Goal: Use online tool/utility: Utilize a website feature to perform a specific function

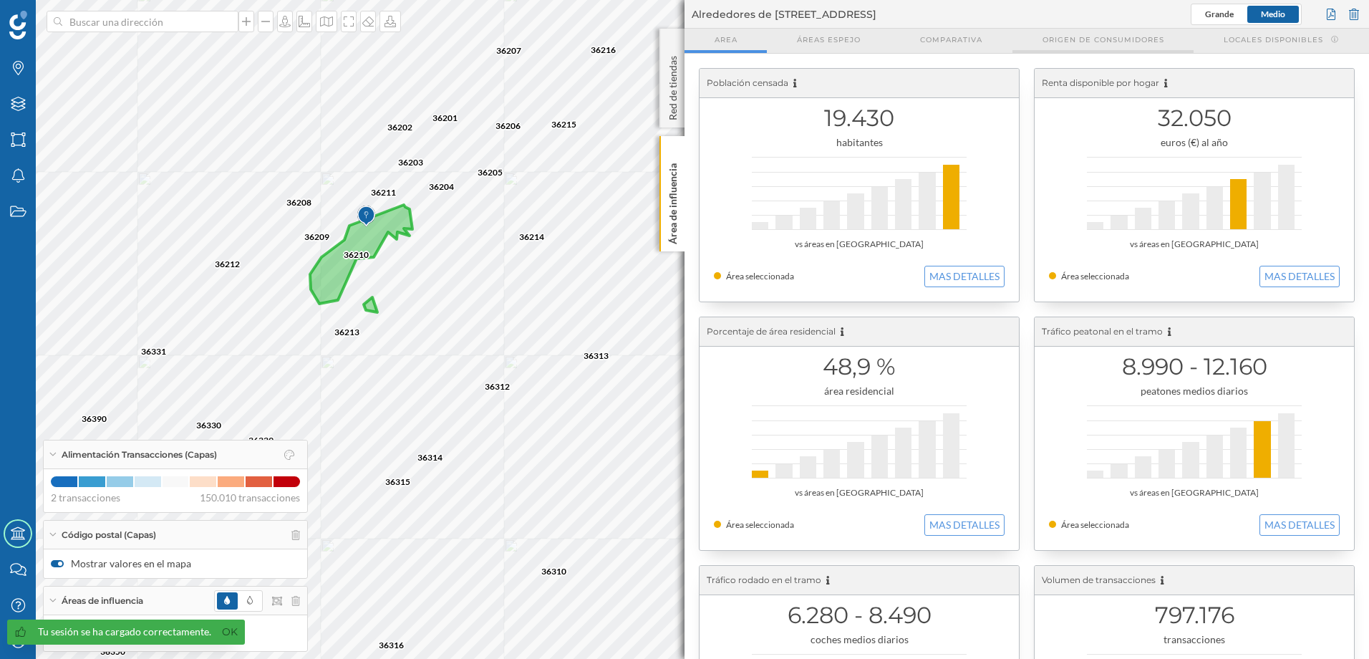
click at [1056, 46] on div "Origen de consumidores" at bounding box center [1103, 41] width 181 height 24
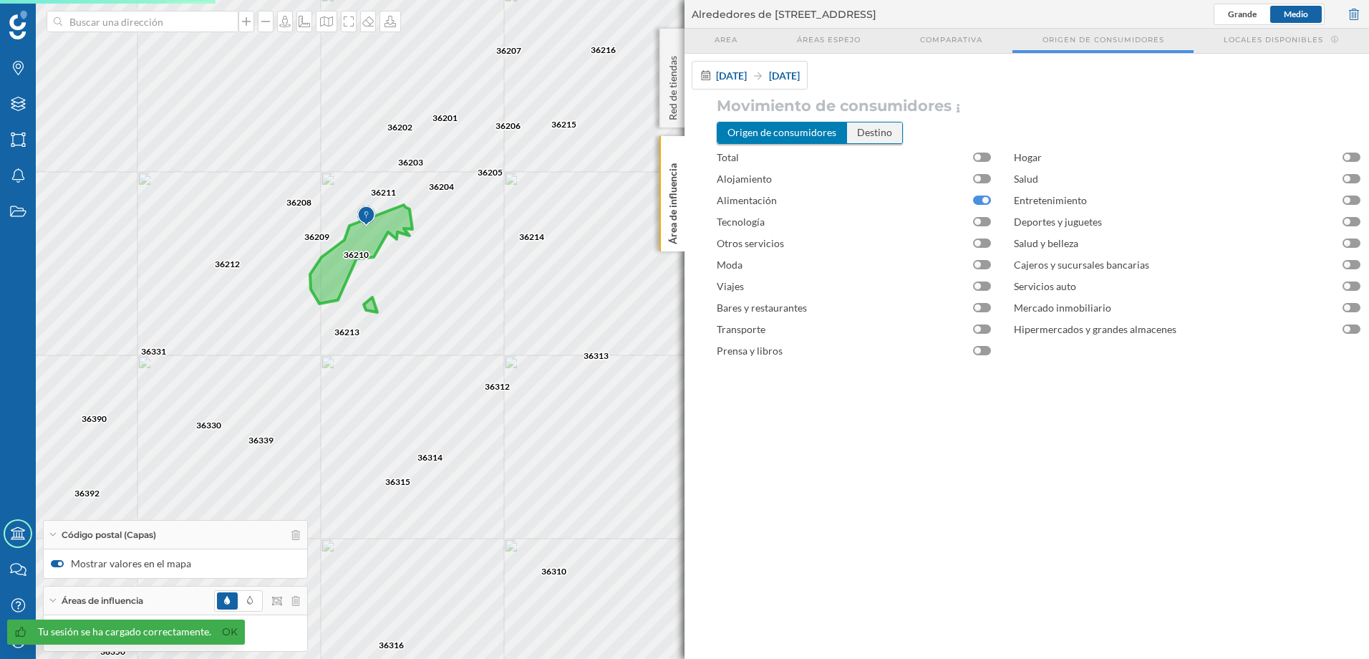
click at [878, 136] on div "Destino" at bounding box center [874, 132] width 55 height 20
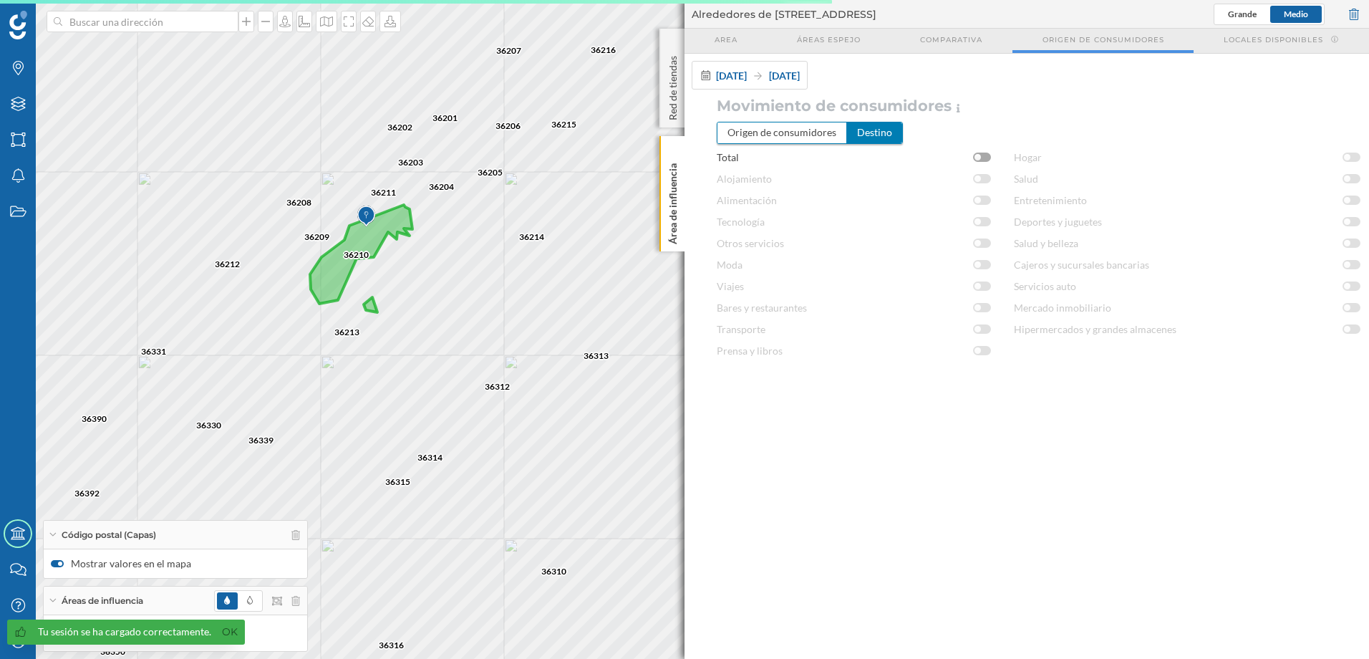
click at [989, 159] on div at bounding box center [982, 157] width 18 height 9
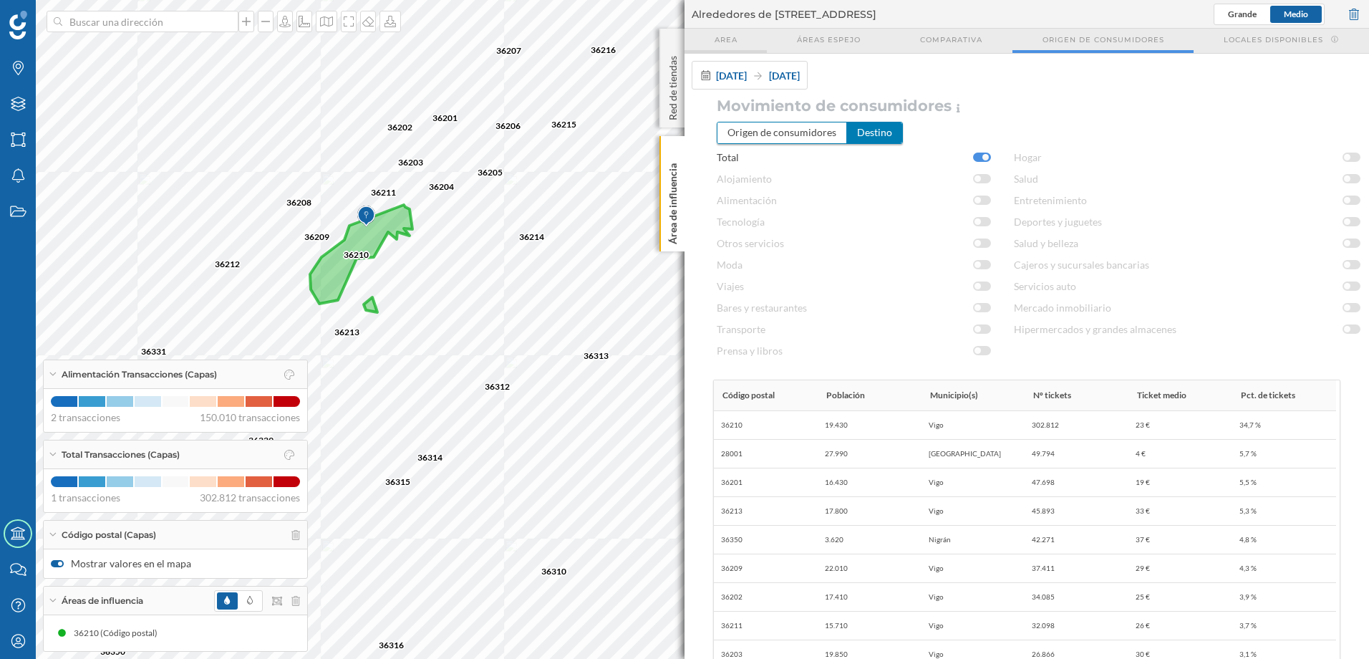
click at [729, 32] on div "Area" at bounding box center [726, 41] width 82 height 24
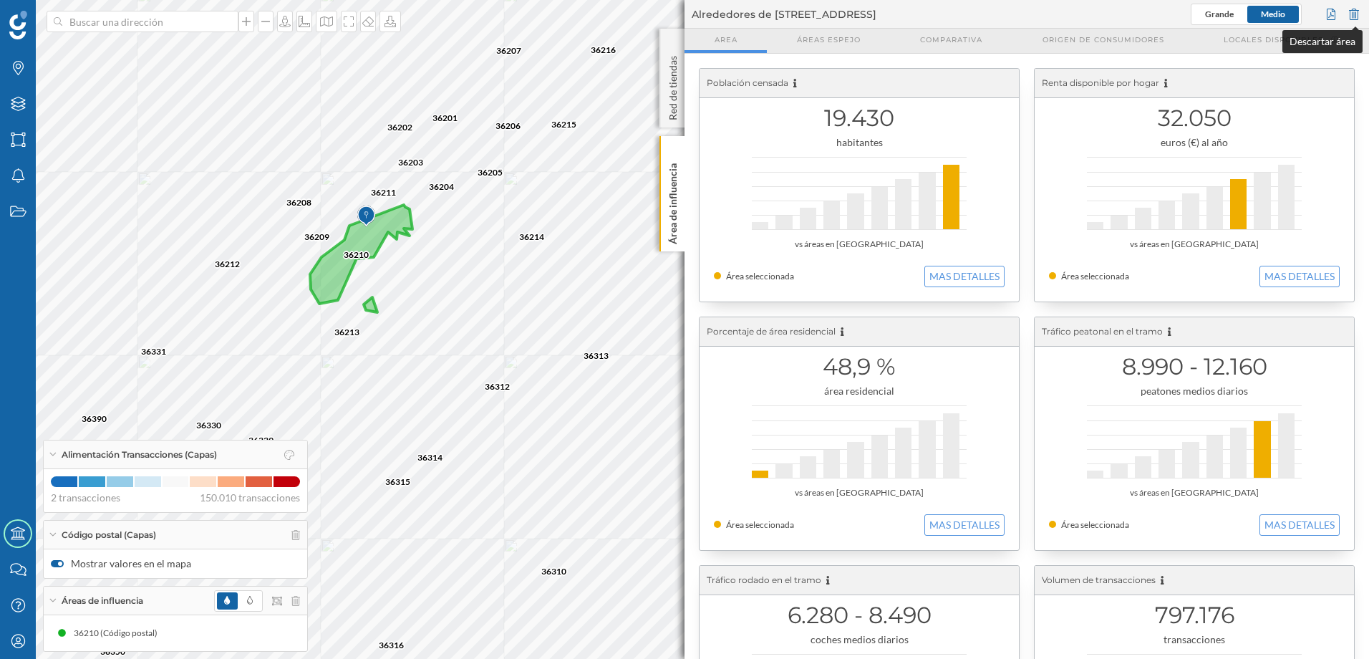
drag, startPoint x: 1355, startPoint y: 16, endPoint x: 1359, endPoint y: 9, distance: 8.0
click at [1355, 14] on div at bounding box center [1354, 14] width 16 height 21
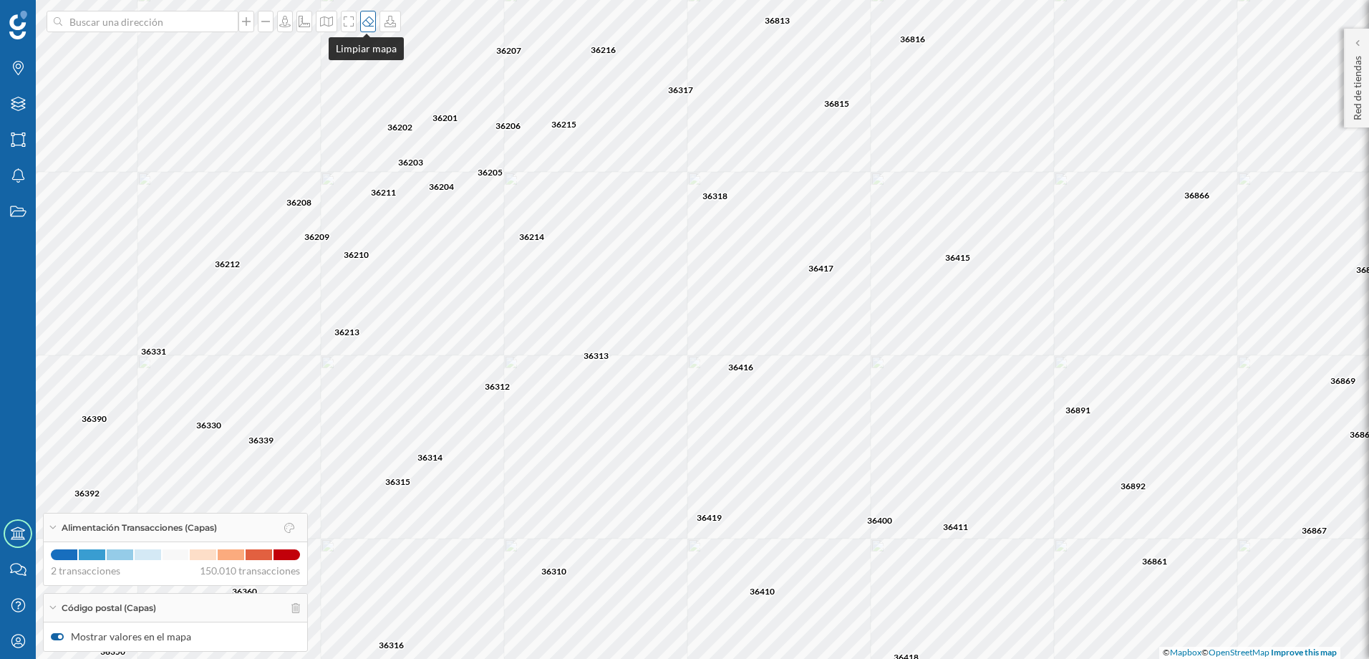
click at [367, 22] on icon at bounding box center [368, 21] width 14 height 11
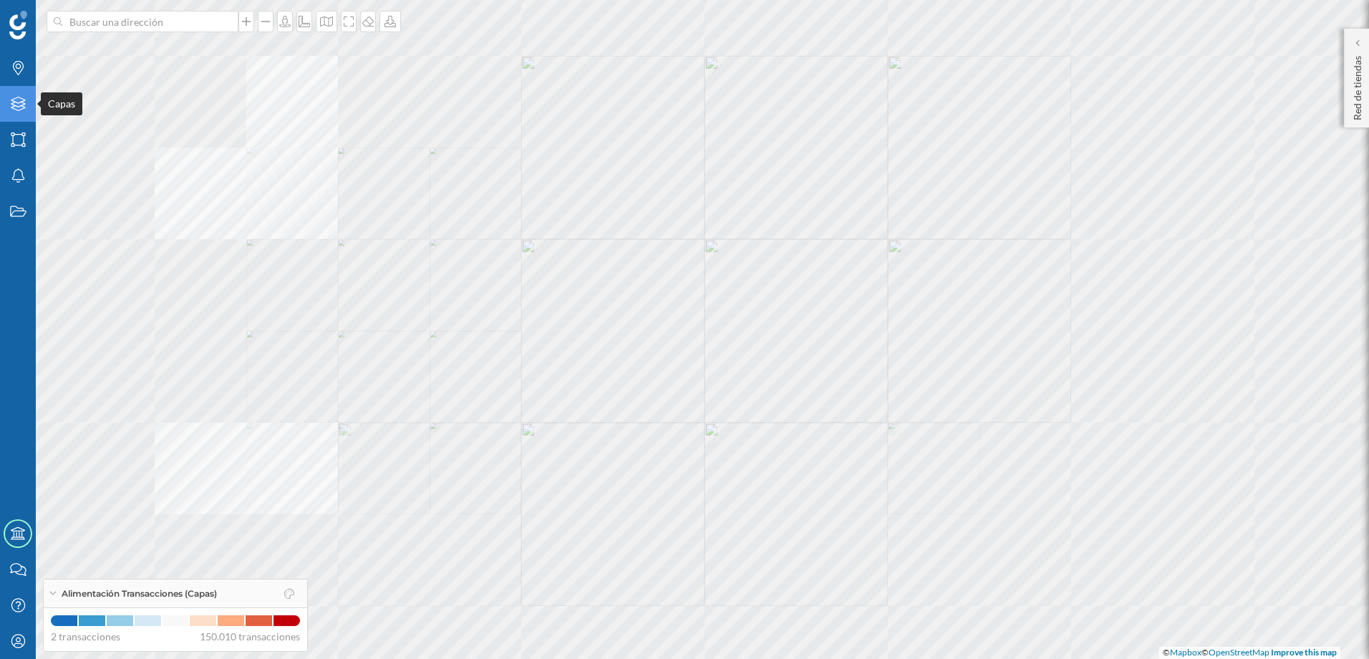
click at [22, 109] on icon at bounding box center [18, 104] width 14 height 14
click at [370, 19] on icon at bounding box center [368, 21] width 14 height 11
click at [11, 102] on icon "Capas" at bounding box center [18, 104] width 18 height 14
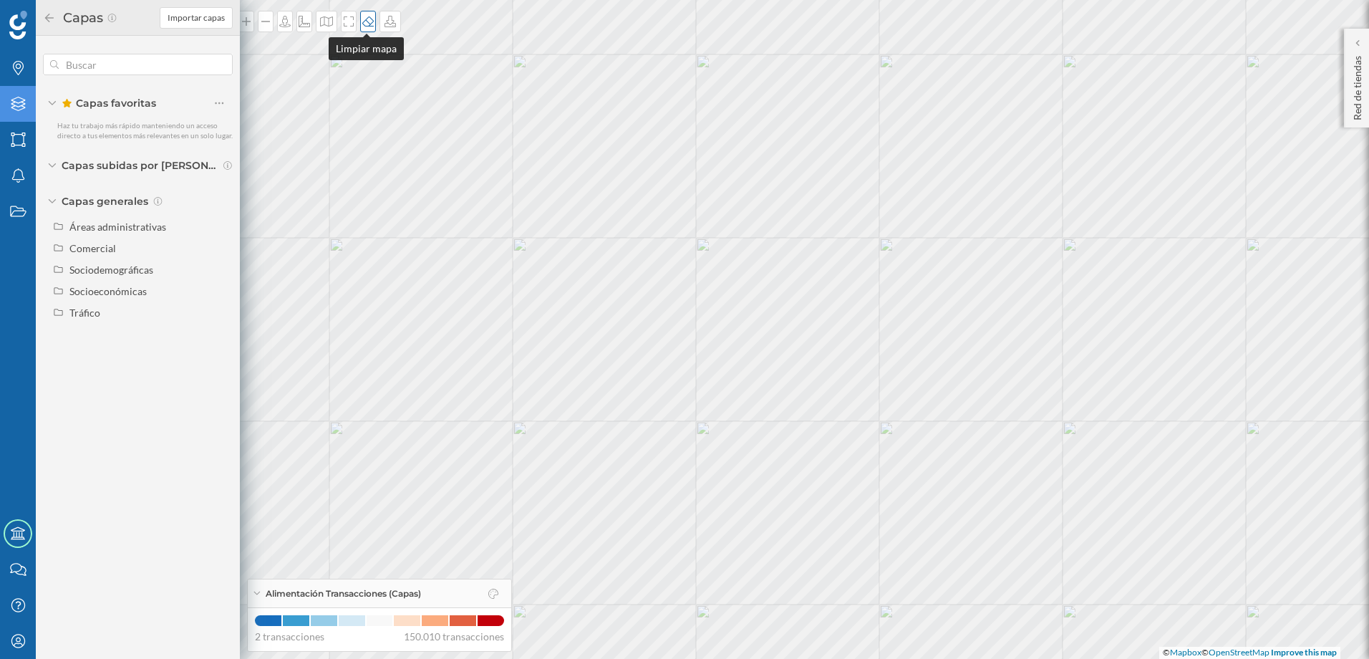
click at [362, 17] on icon at bounding box center [368, 21] width 14 height 11
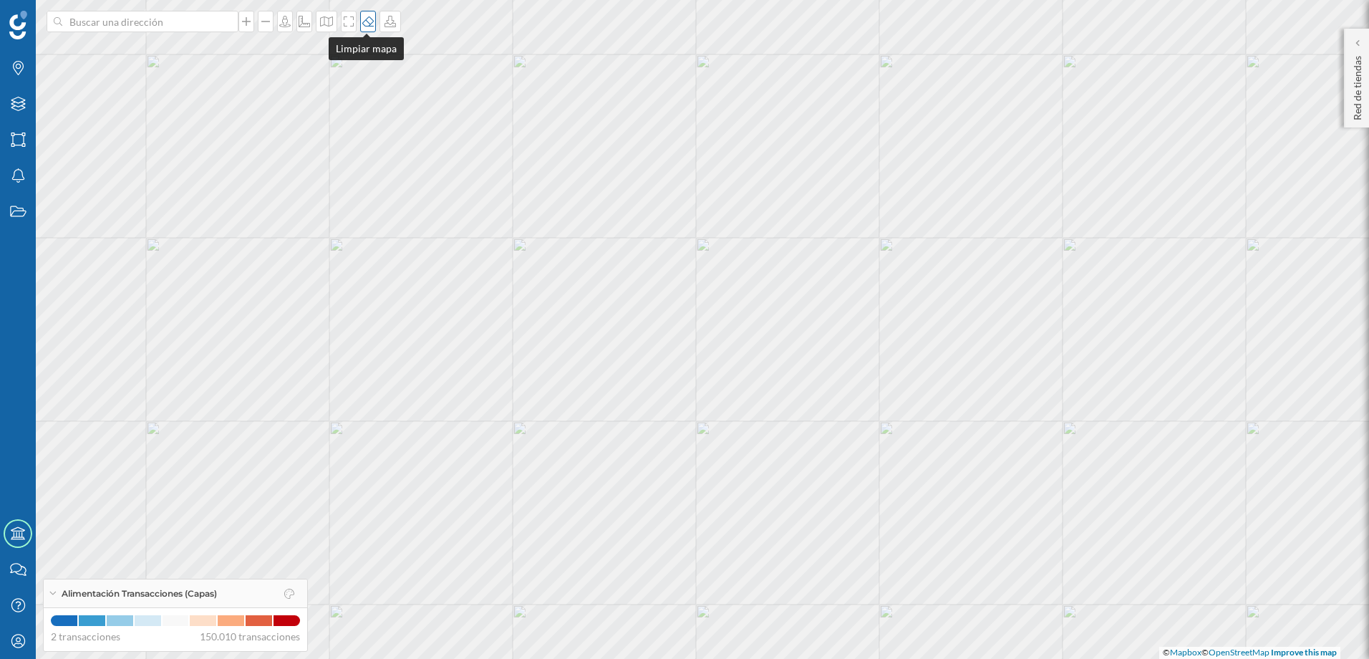
click at [367, 20] on icon at bounding box center [368, 21] width 14 height 11
click at [327, 23] on icon at bounding box center [326, 21] width 14 height 11
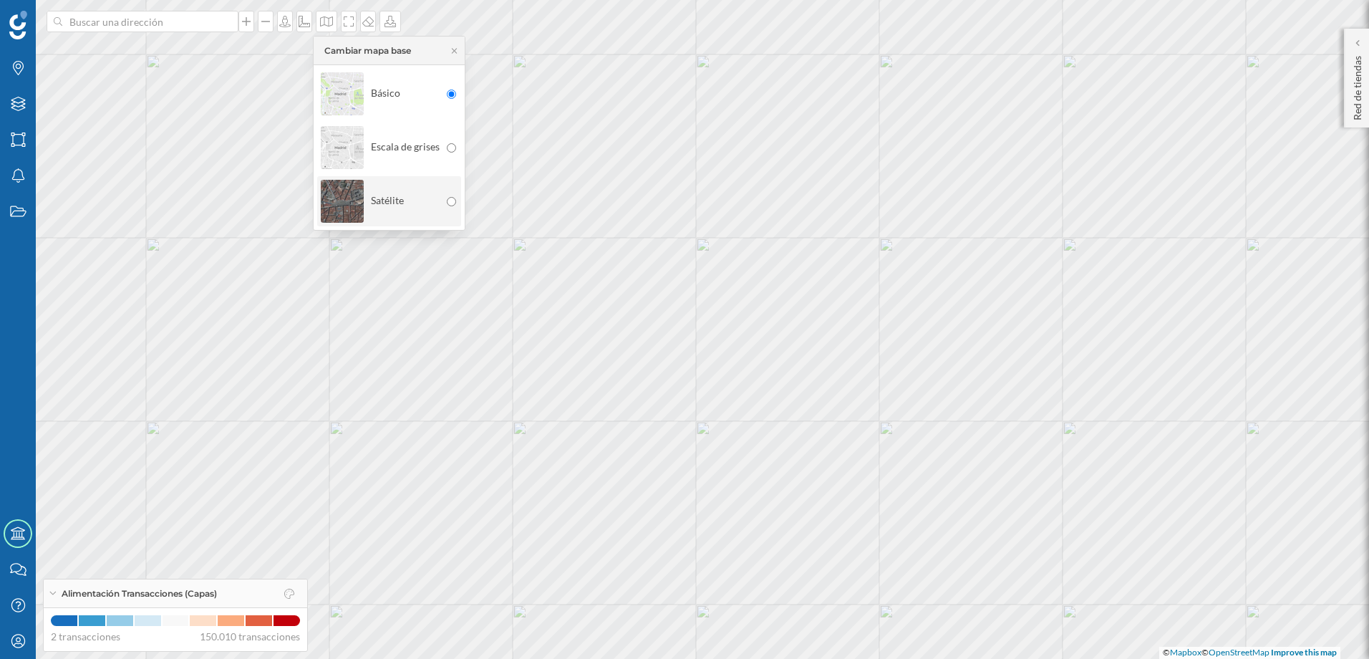
click at [415, 200] on div "Satélite" at bounding box center [380, 201] width 119 height 50
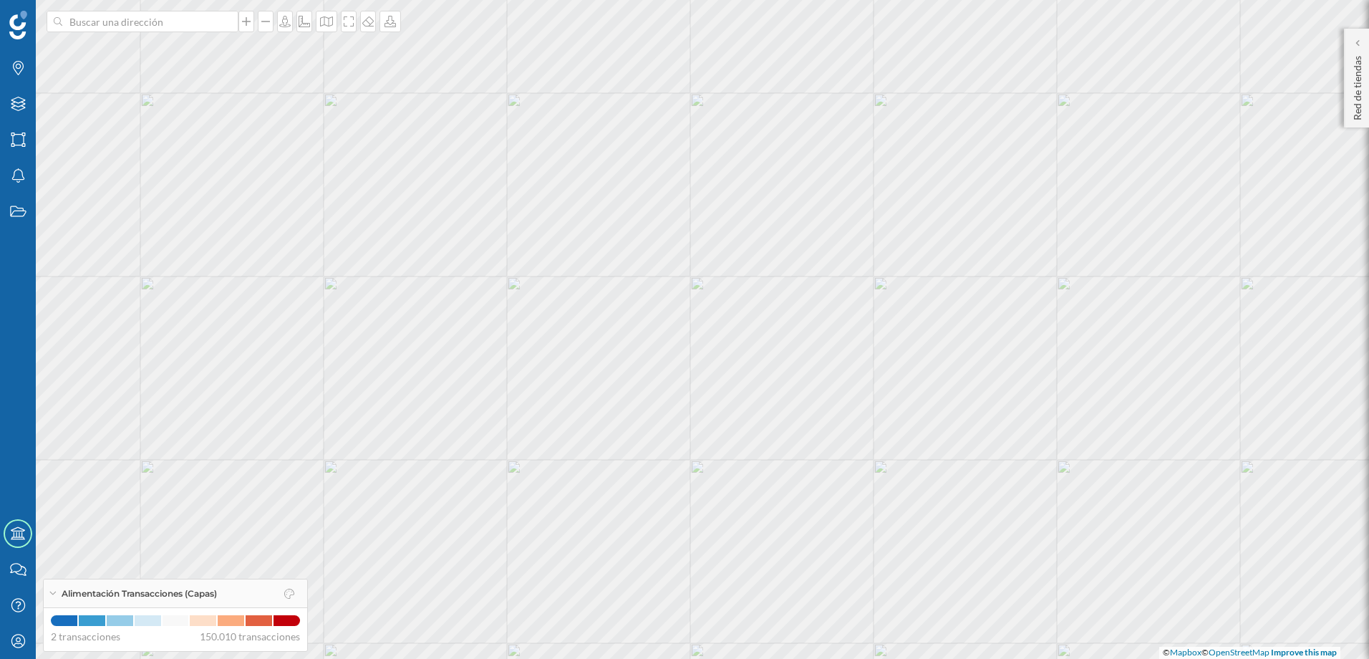
click at [231, 598] on div "Alimentación Transacciones (Capas)" at bounding box center [176, 593] width 264 height 29
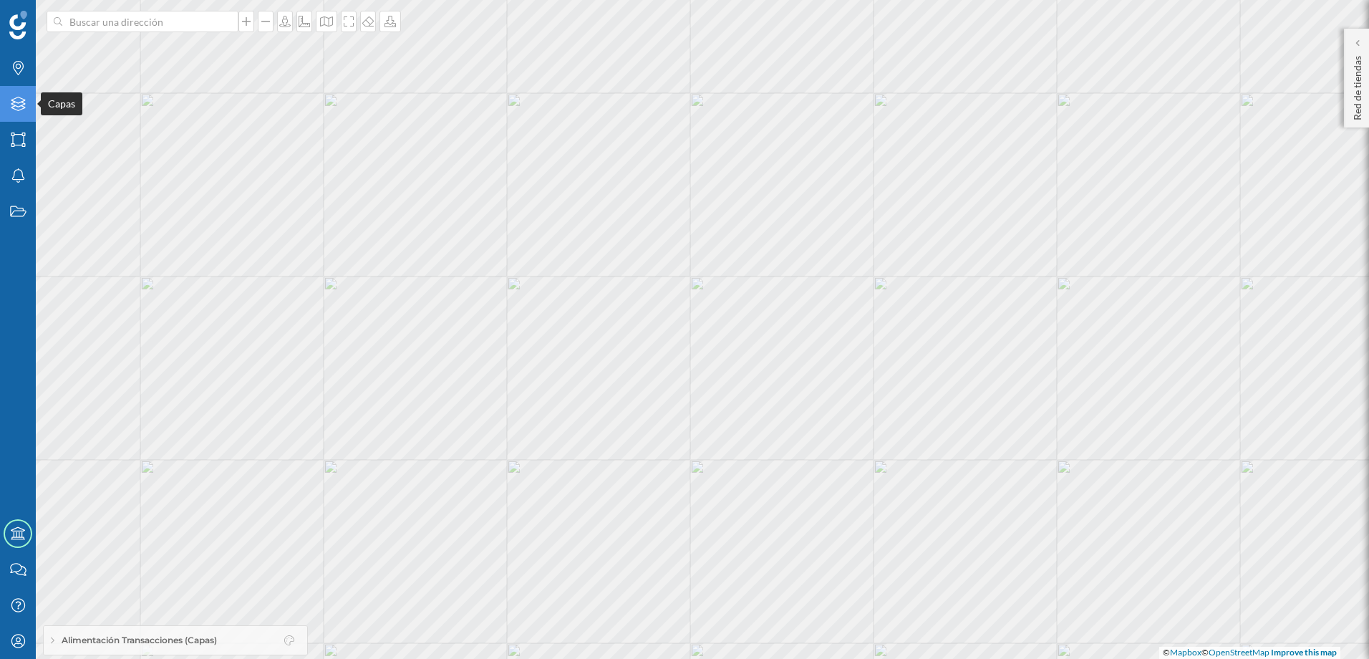
click at [20, 96] on div "Capas" at bounding box center [18, 104] width 36 height 36
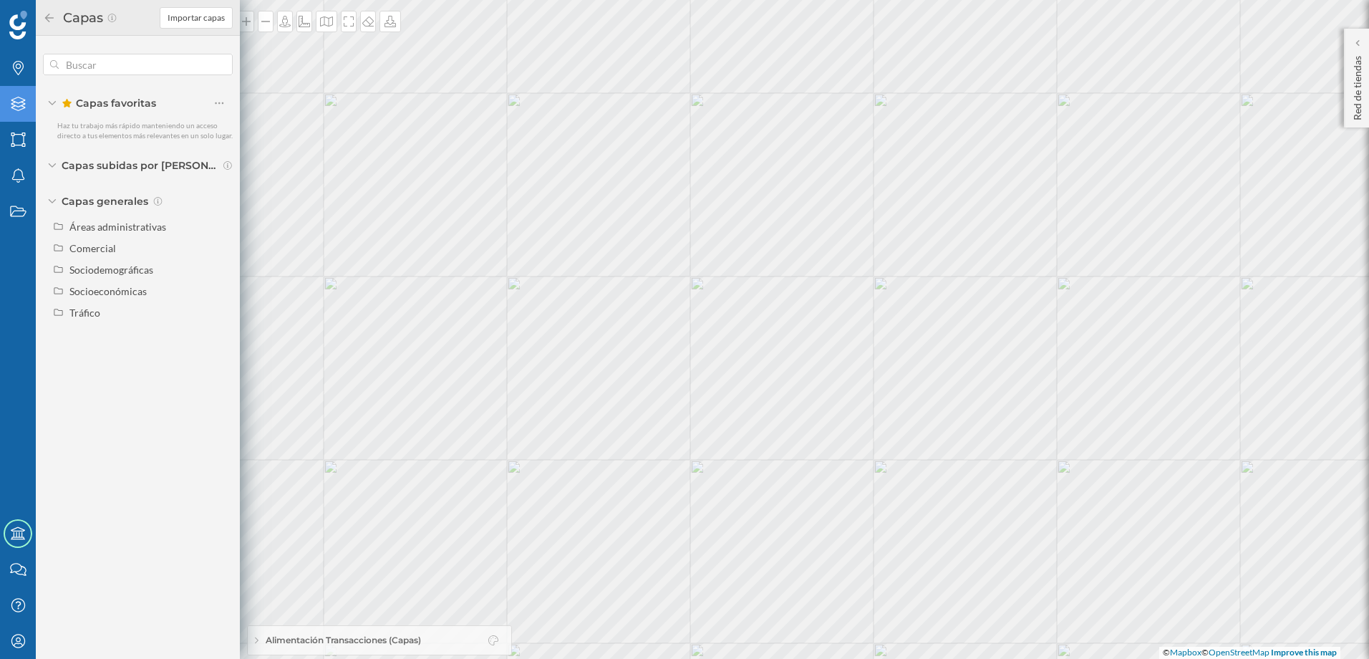
click at [53, 18] on icon at bounding box center [49, 17] width 9 height 9
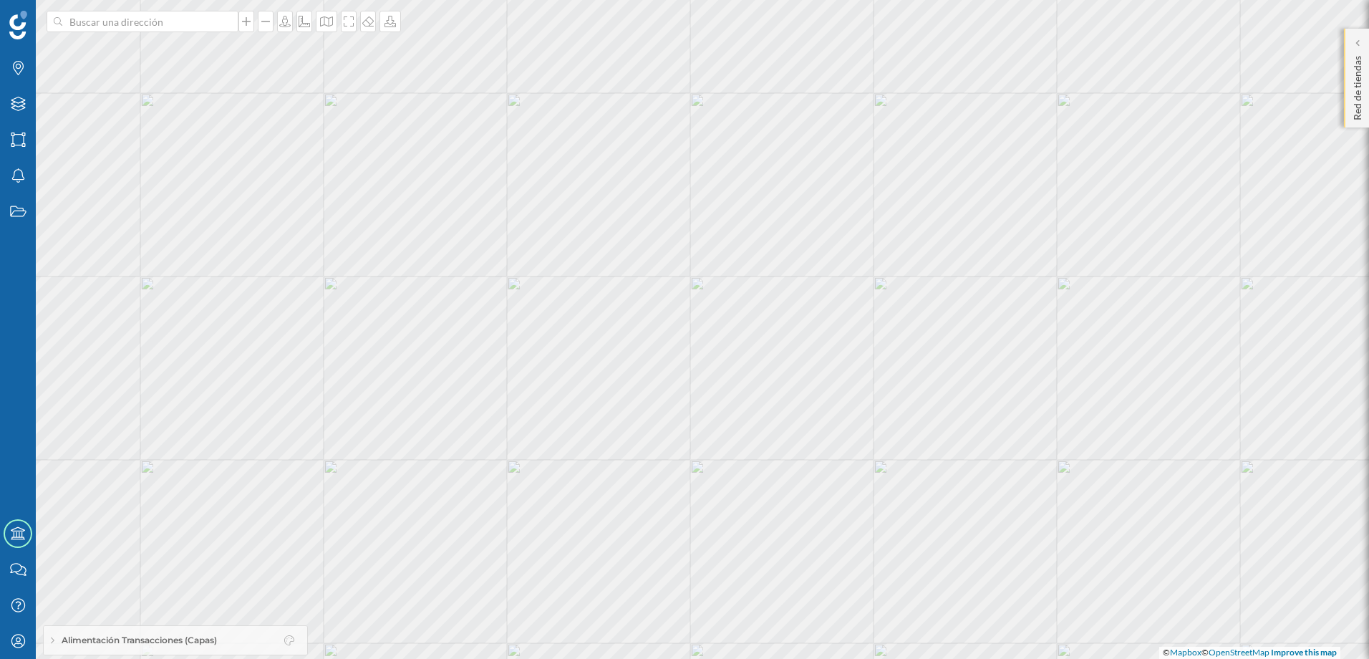
click at [1352, 111] on p "Red de tiendas" at bounding box center [1358, 85] width 14 height 70
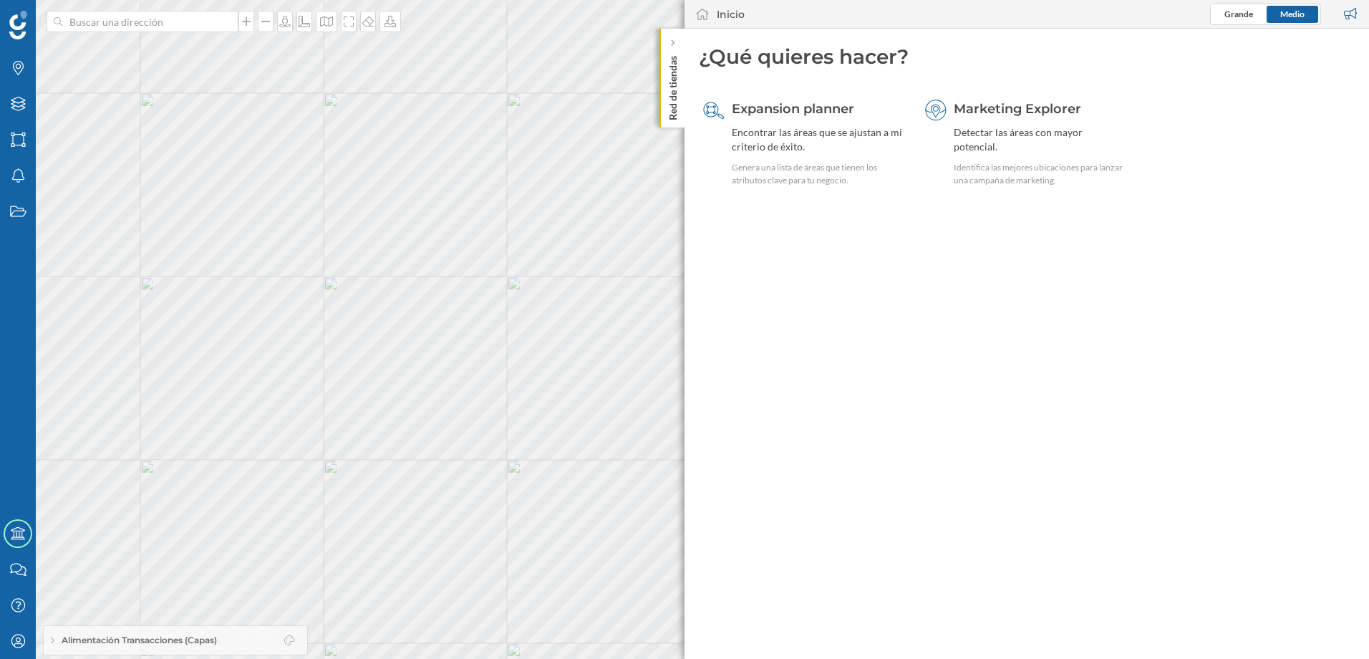
click at [675, 99] on p "Red de tiendas" at bounding box center [673, 85] width 14 height 70
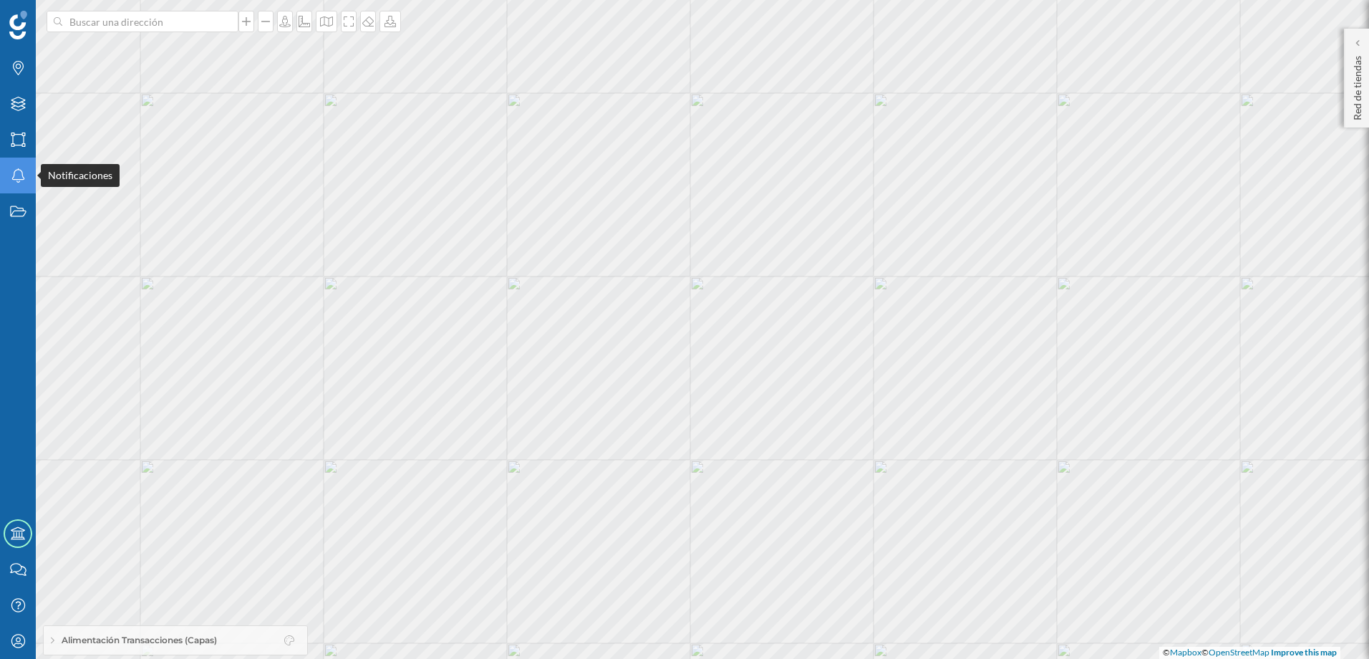
click at [21, 180] on icon at bounding box center [17, 175] width 13 height 14
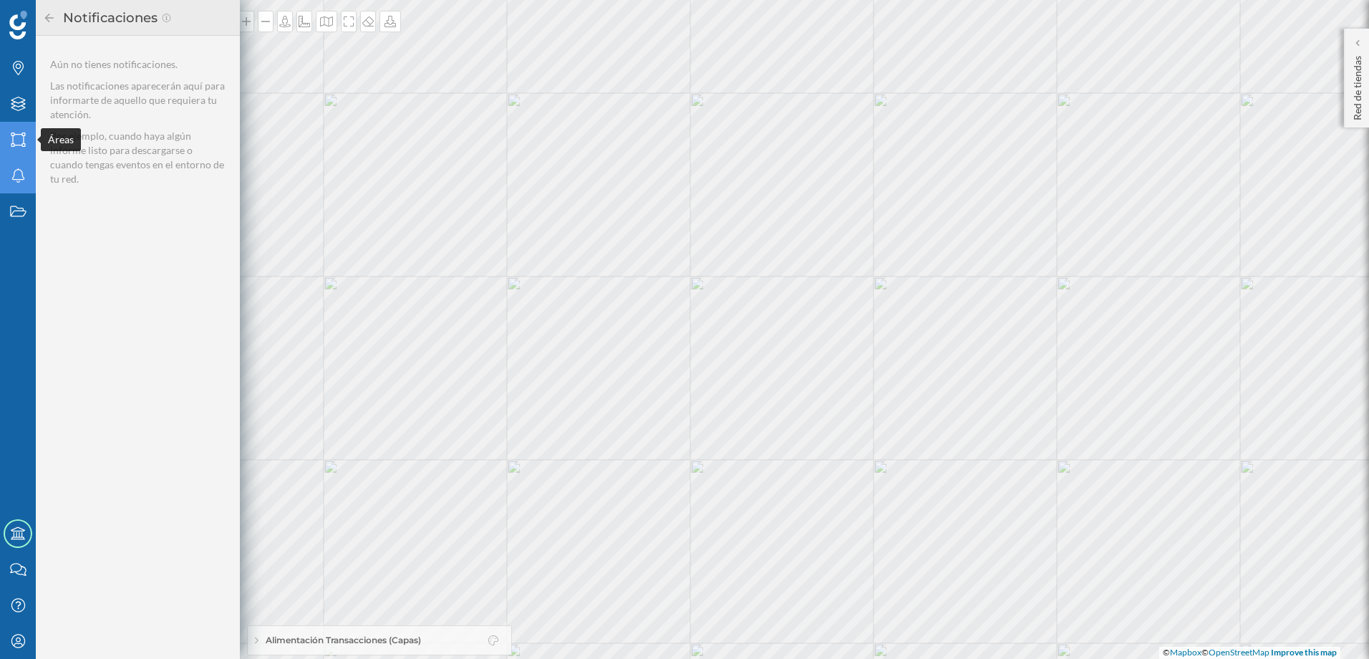
click at [18, 143] on icon "Áreas" at bounding box center [18, 139] width 18 height 14
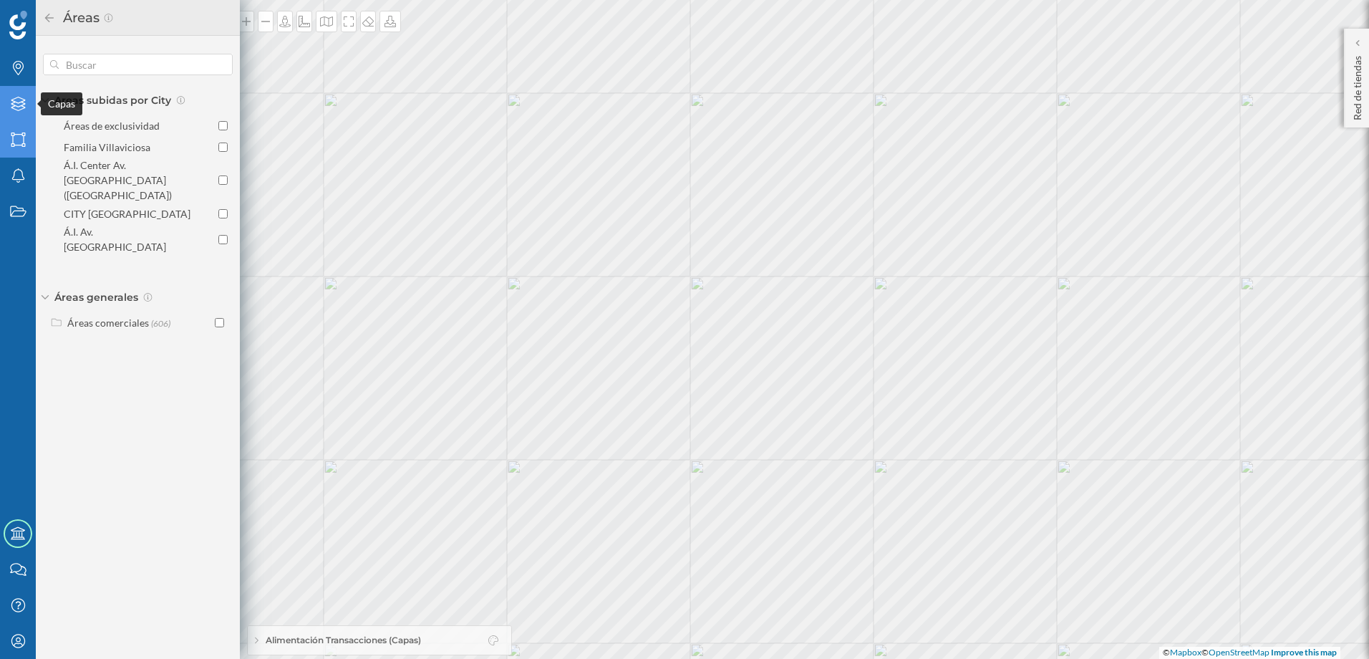
click at [20, 104] on icon "Capas" at bounding box center [18, 104] width 18 height 14
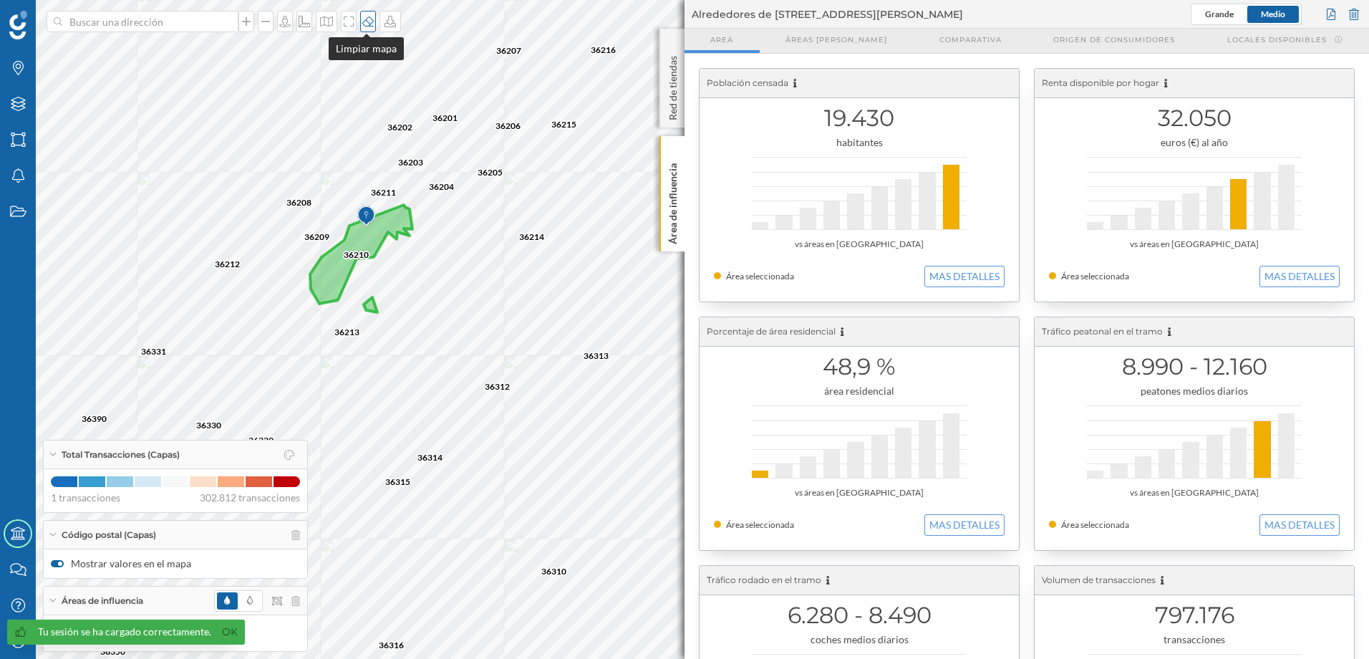
click at [368, 23] on icon at bounding box center [368, 21] width 14 height 11
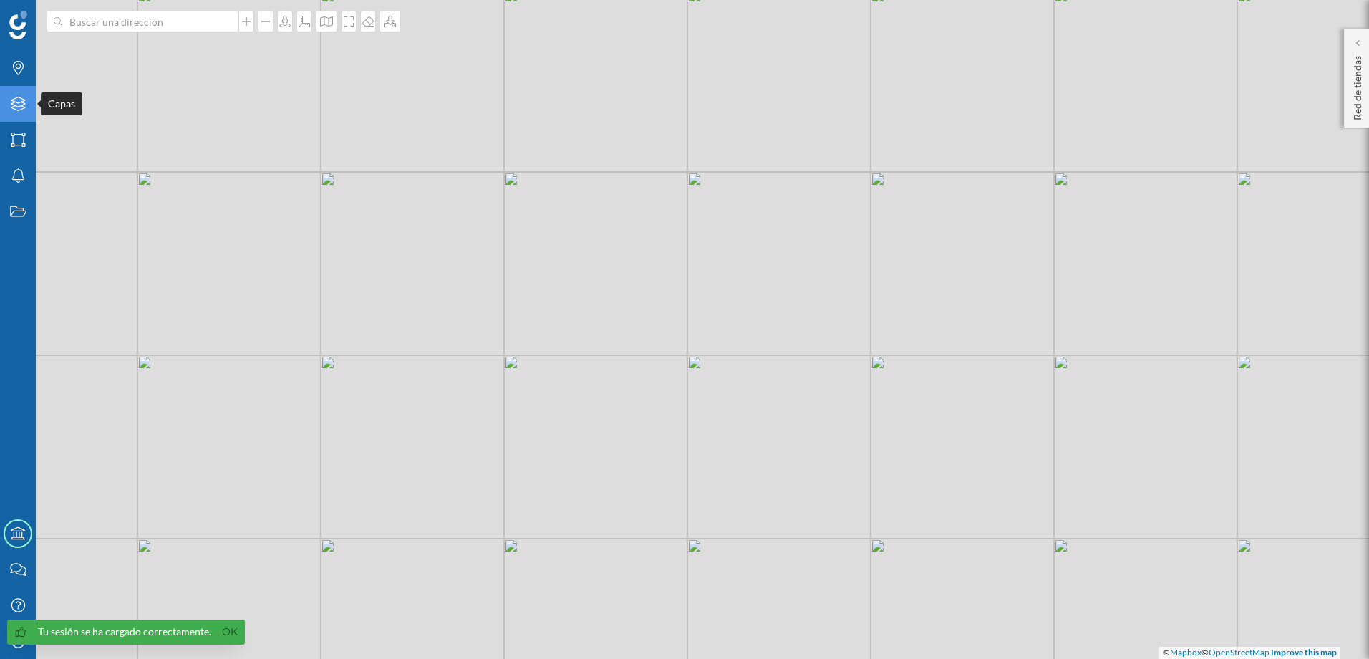
click at [18, 103] on icon at bounding box center [18, 104] width 14 height 14
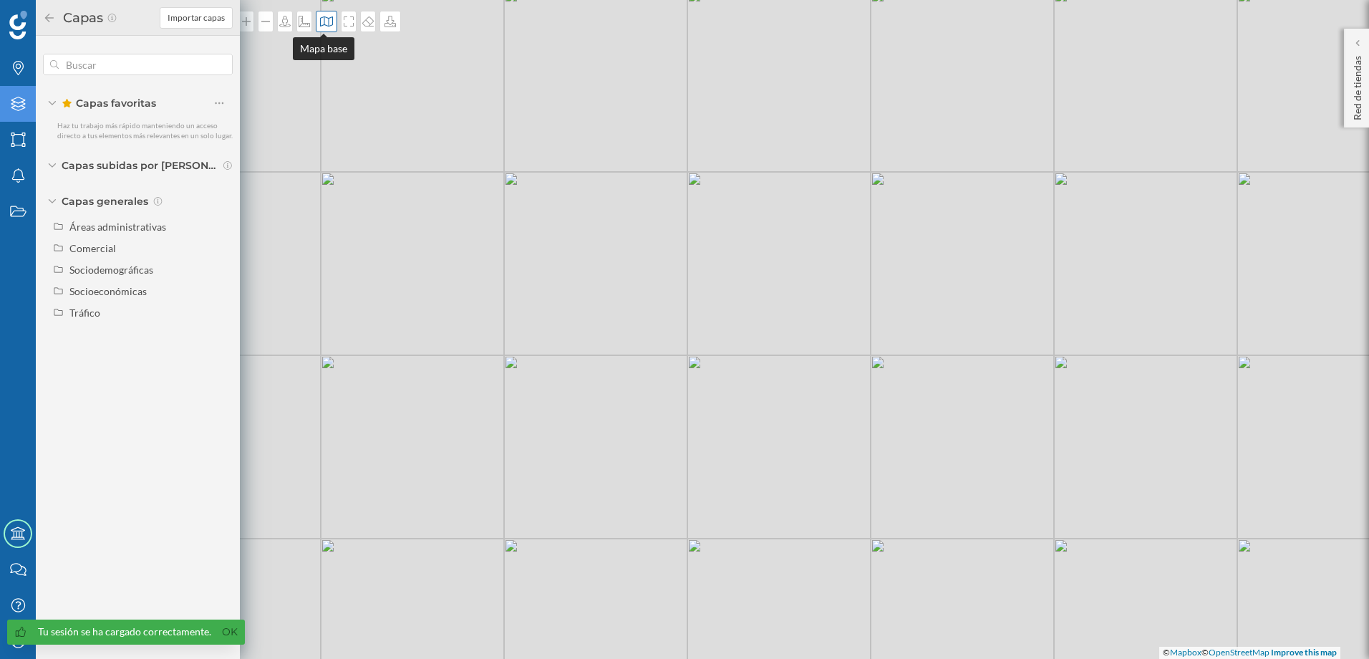
click at [329, 24] on icon at bounding box center [326, 21] width 14 height 11
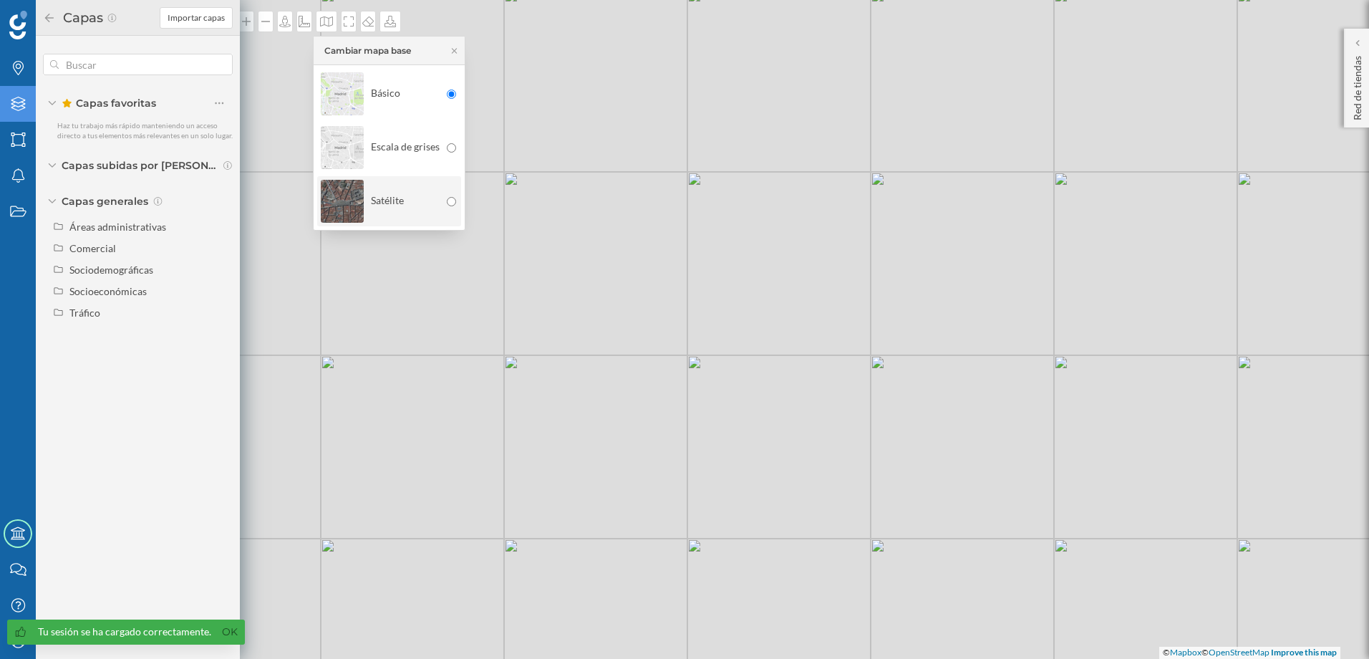
click at [402, 193] on div "Satélite" at bounding box center [380, 201] width 119 height 50
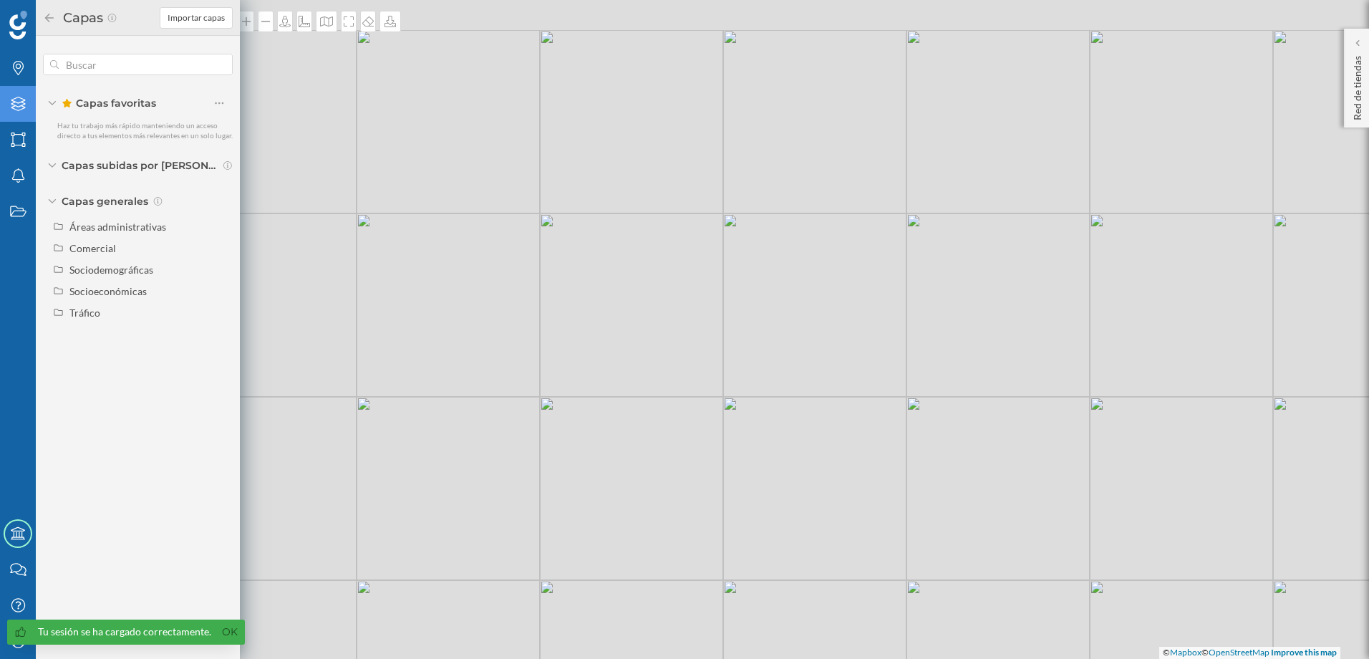
drag, startPoint x: 424, startPoint y: 149, endPoint x: 460, endPoint y: 190, distance: 54.8
click at [460, 190] on div "© Mapbox © OpenStreetMap Improve this map" at bounding box center [684, 329] width 1369 height 659
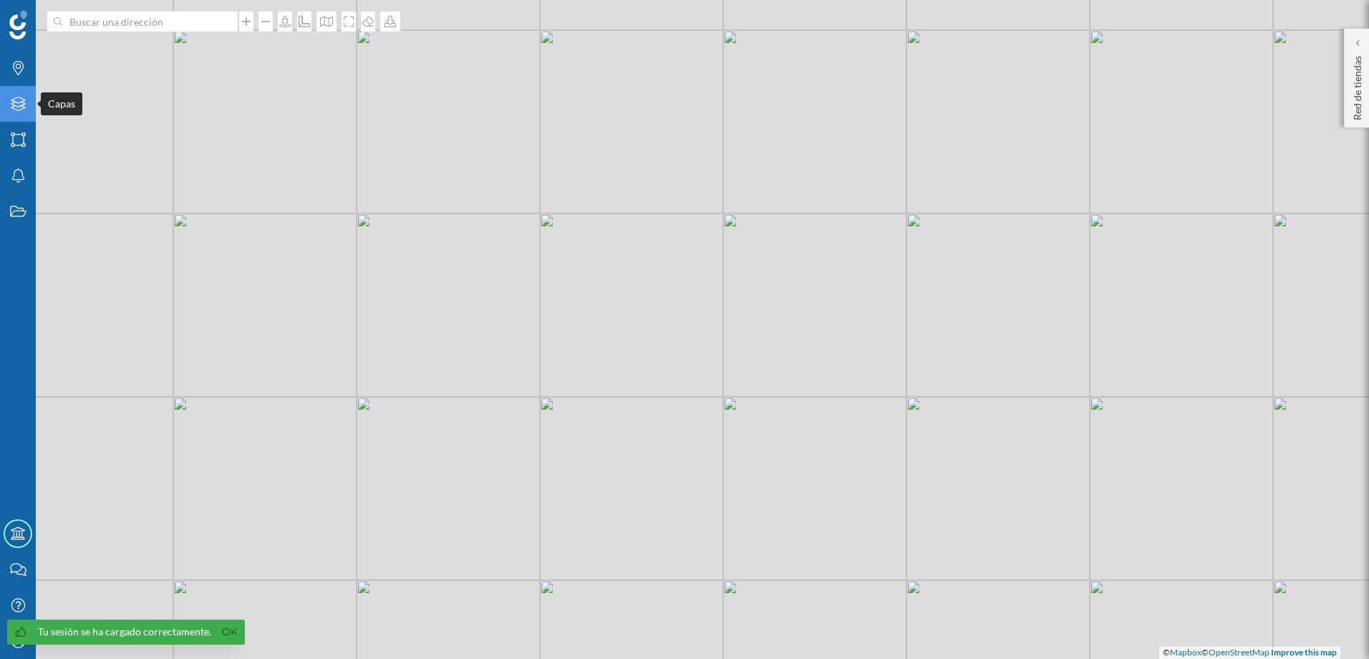
click at [19, 103] on icon at bounding box center [18, 104] width 14 height 14
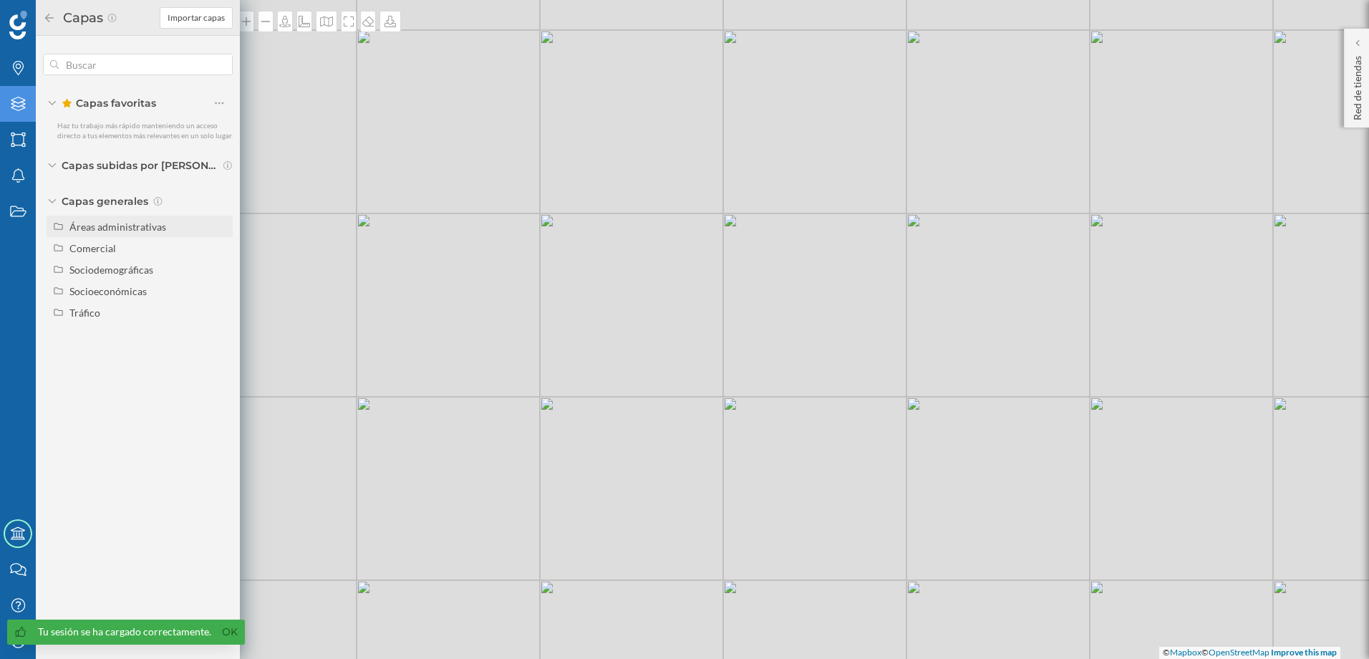
click at [127, 228] on div "Áreas administrativas" at bounding box center [117, 227] width 97 height 12
click at [223, 355] on input "Código postal" at bounding box center [222, 355] width 9 height 9
radio input "true"
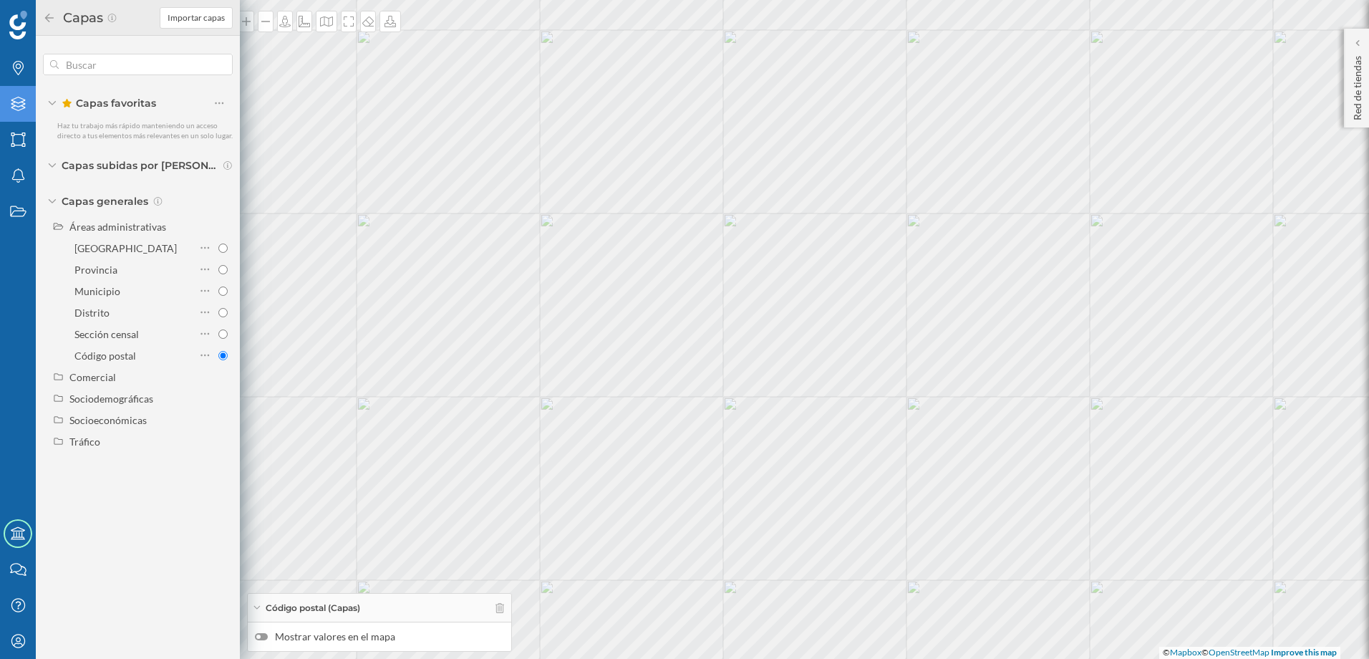
click at [267, 638] on div at bounding box center [261, 636] width 13 height 7
click at [0, 0] on input "Mostrar valores en el mapa" at bounding box center [0, 0] width 0 height 0
drag, startPoint x: 374, startPoint y: 369, endPoint x: 476, endPoint y: 316, distance: 115.3
click at [476, 316] on div "36318 36416 36313 36215 36214 36205 36206 36317 36216 36207 36320 36811 36312 3…" at bounding box center [684, 329] width 1369 height 659
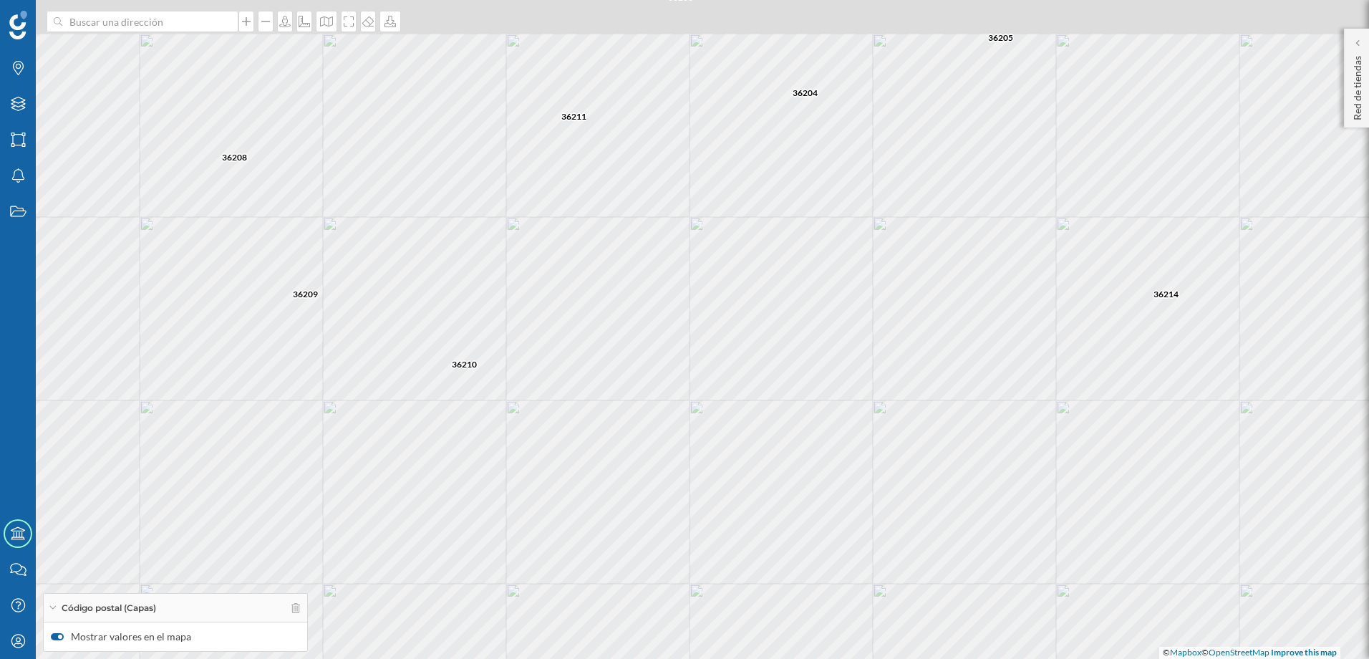
drag, startPoint x: 453, startPoint y: 273, endPoint x: 481, endPoint y: 325, distance: 58.9
click at [481, 325] on div "36312 36213 36214 36210 36208 36209 36211 36203 36202 36204 36205 36313 36215 3…" at bounding box center [684, 329] width 1369 height 659
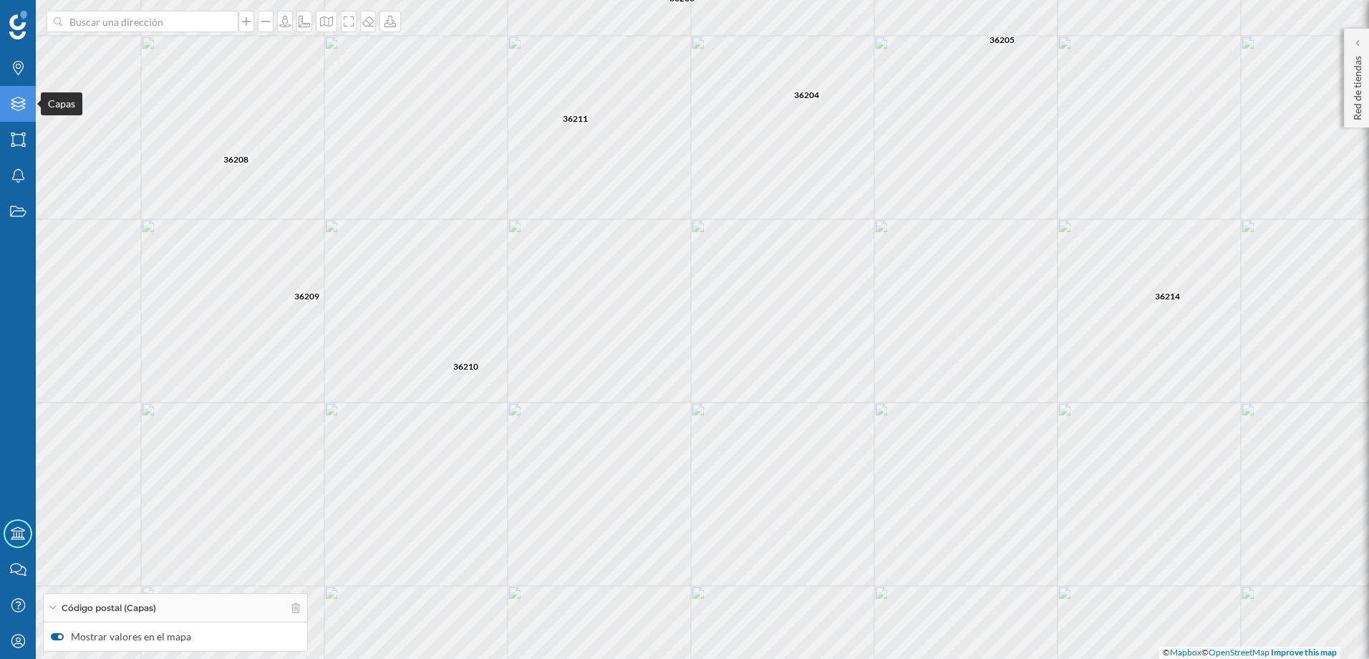
click at [18, 107] on icon "Capas" at bounding box center [18, 104] width 18 height 14
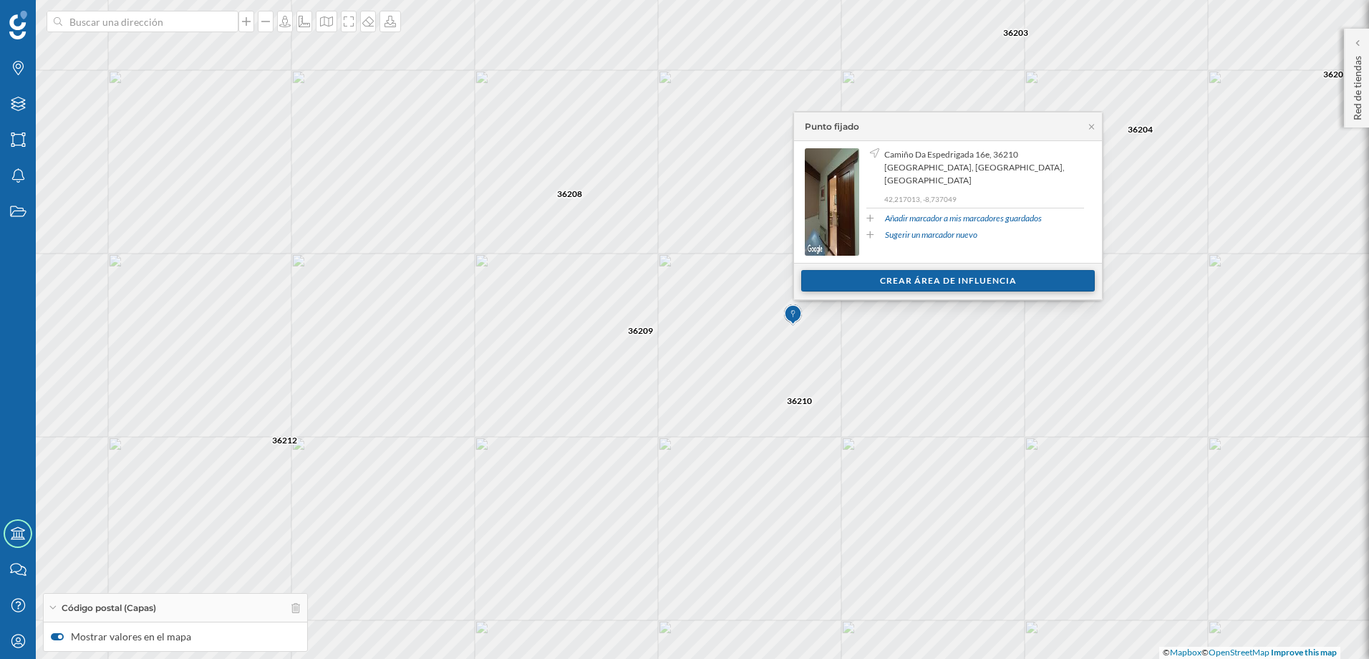
click at [874, 283] on div "Crear área de influencia" at bounding box center [948, 280] width 294 height 21
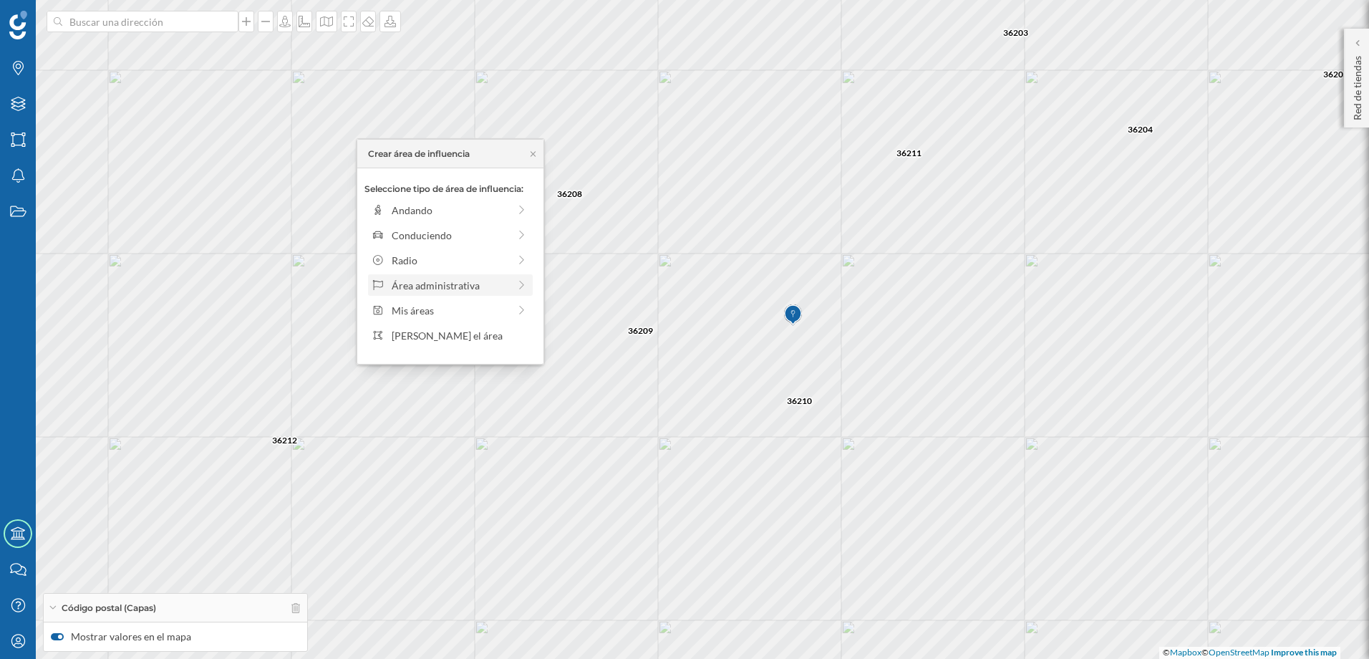
click at [457, 286] on div "Área administrativa" at bounding box center [450, 285] width 117 height 15
click at [445, 333] on div "Código postal" at bounding box center [462, 335] width 141 height 15
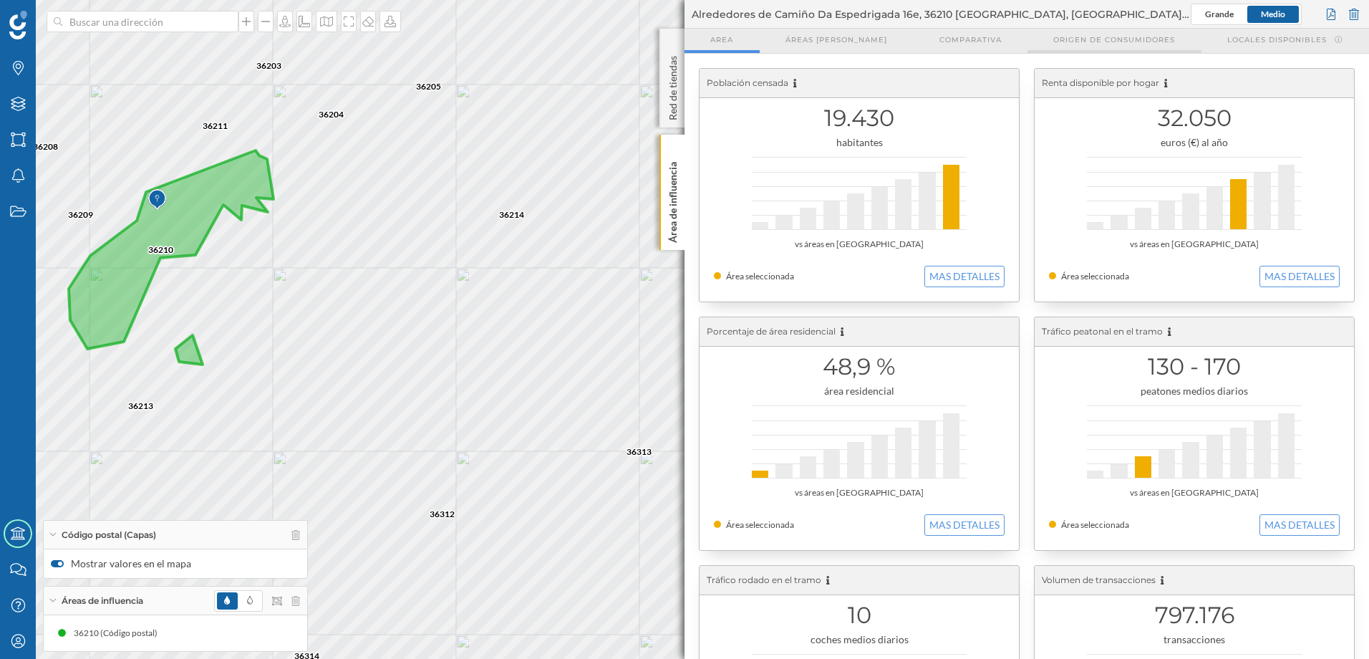
click at [1099, 44] on span "Origen de consumidores" at bounding box center [1114, 39] width 122 height 11
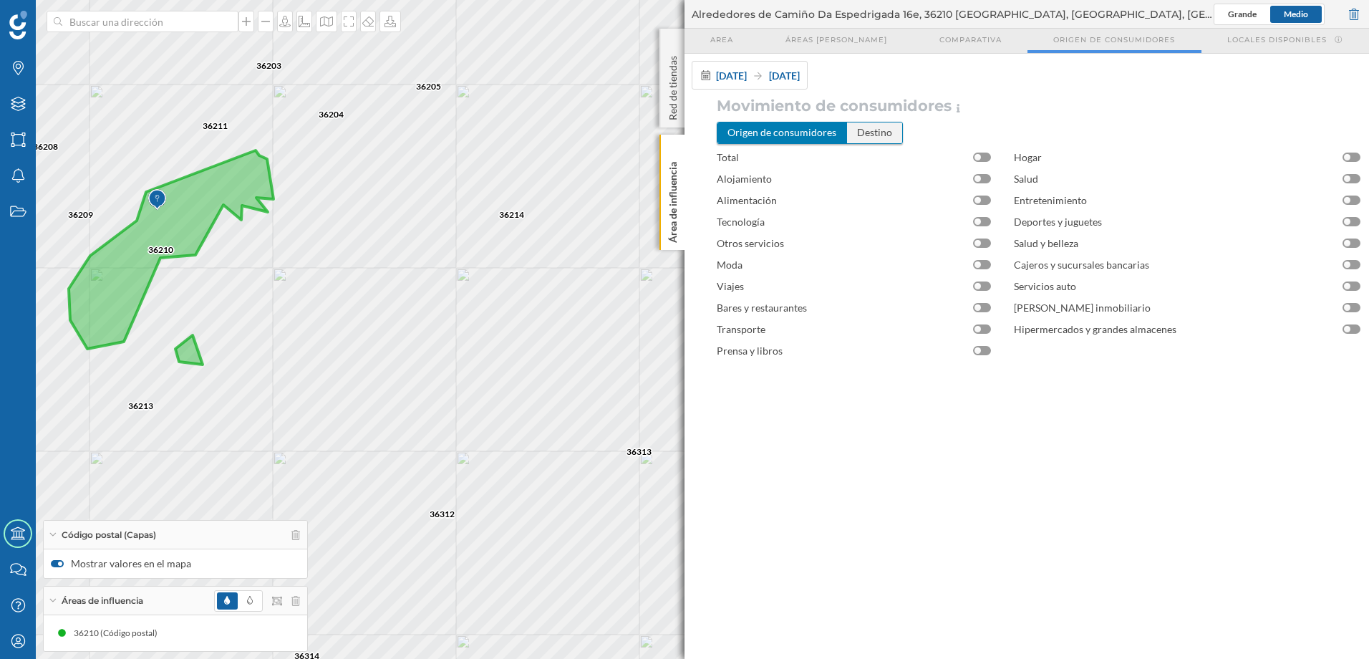
click at [890, 135] on div "Destino" at bounding box center [874, 132] width 55 height 20
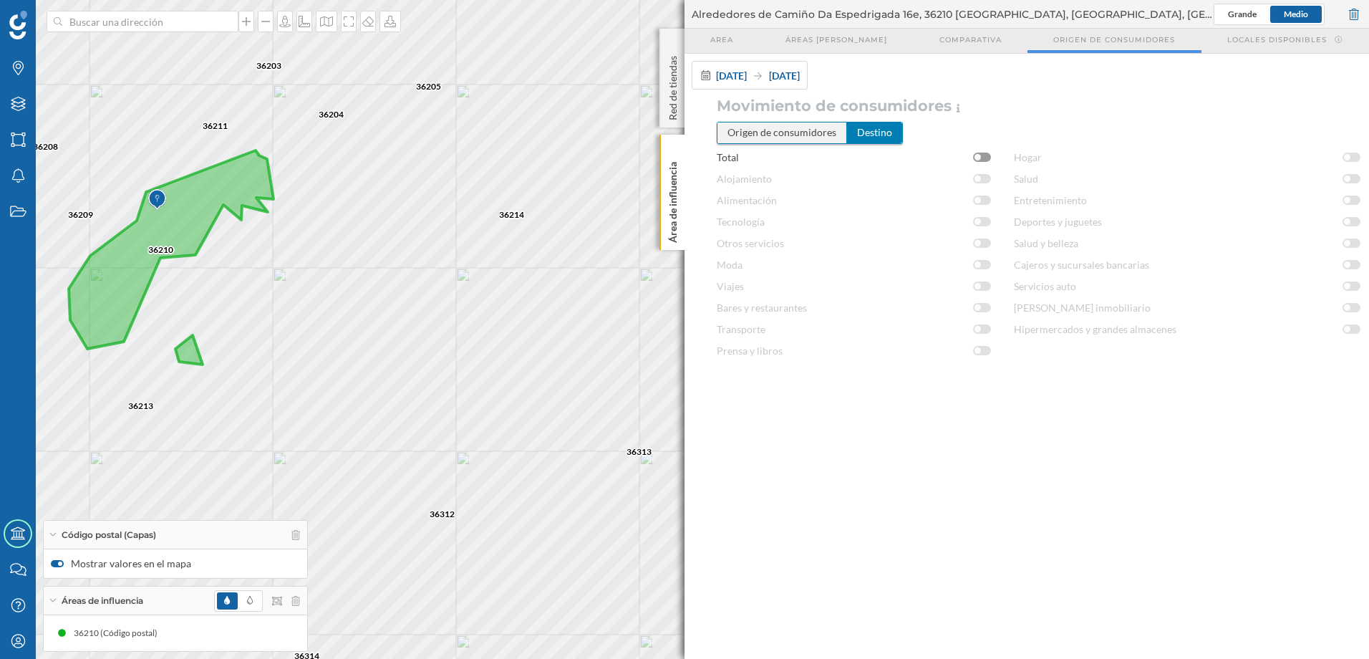
click at [774, 131] on div "Origen de consumidores" at bounding box center [783, 132] width 130 height 20
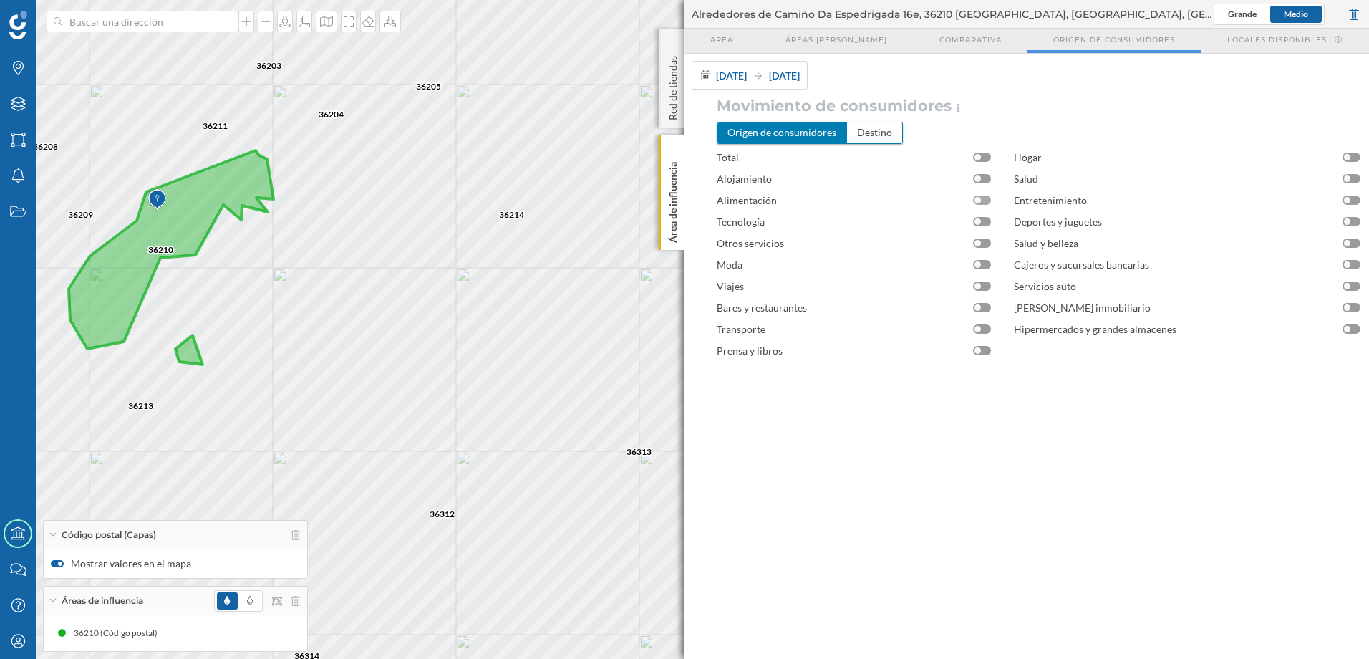
click at [988, 202] on div at bounding box center [982, 200] width 18 height 9
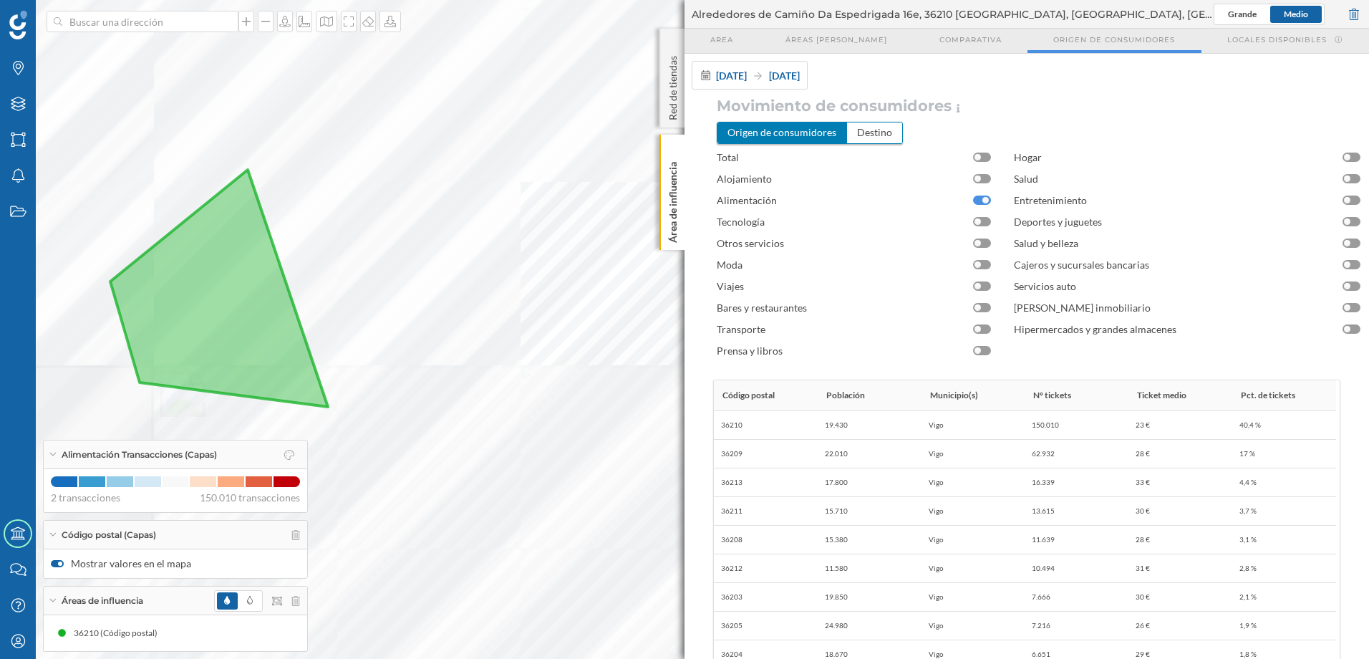
drag, startPoint x: 159, startPoint y: 332, endPoint x: 311, endPoint y: 285, distance: 159.0
click at [311, 285] on icon at bounding box center [219, 288] width 218 height 237
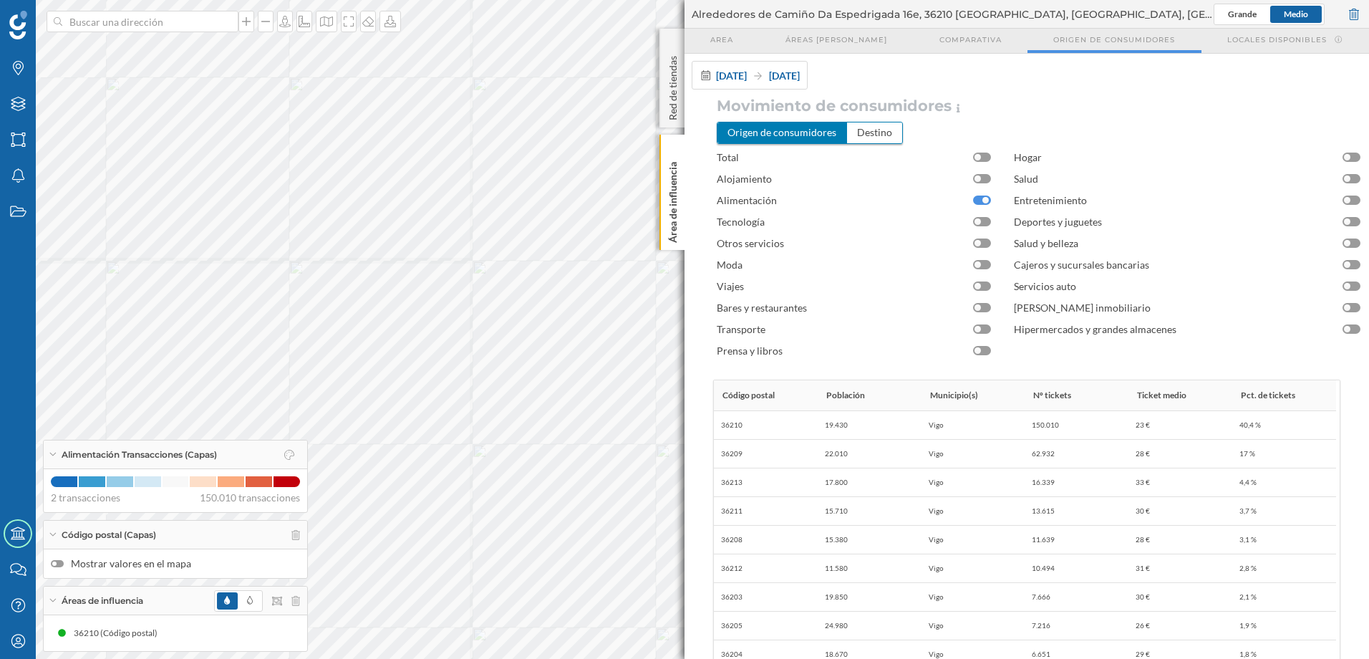
click at [59, 565] on div at bounding box center [57, 563] width 13 height 7
click at [0, 0] on input "Mostrar valores en el mapa" at bounding box center [0, 0] width 0 height 0
click at [60, 563] on div at bounding box center [57, 563] width 13 height 7
click at [0, 0] on input "Mostrar valores en el mapa" at bounding box center [0, 0] width 0 height 0
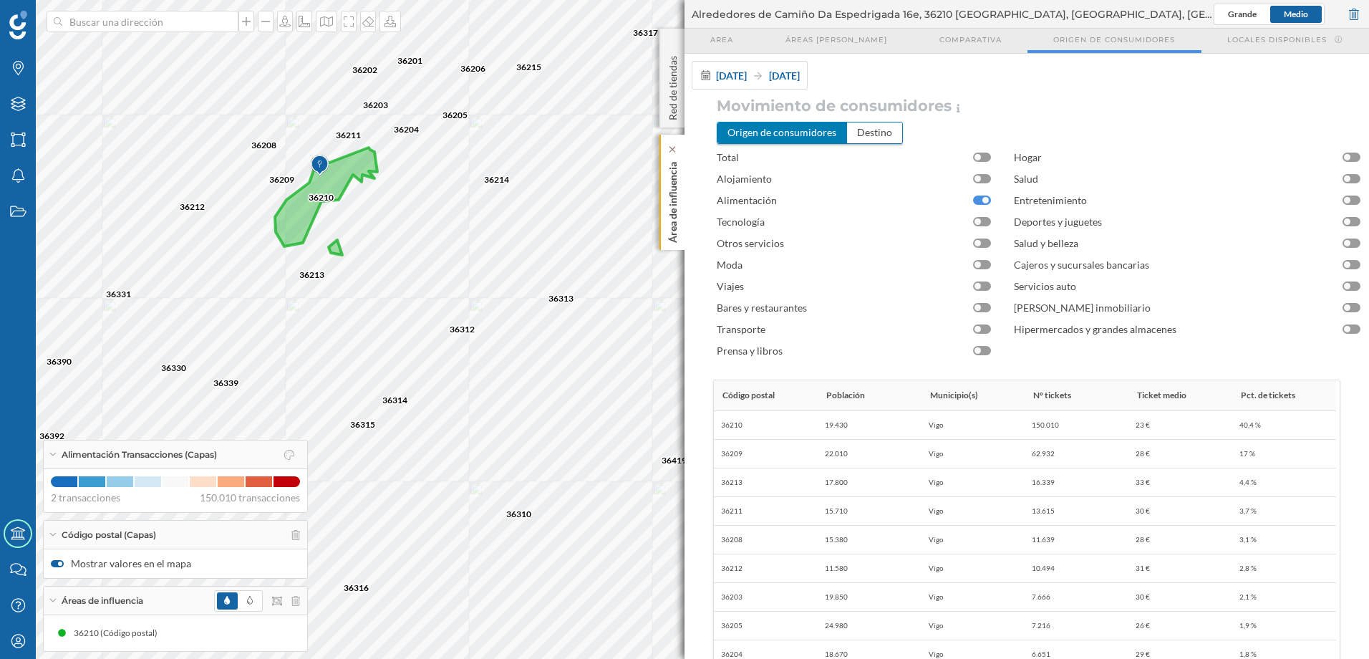
click at [672, 221] on p "Área de influencia" at bounding box center [673, 199] width 14 height 87
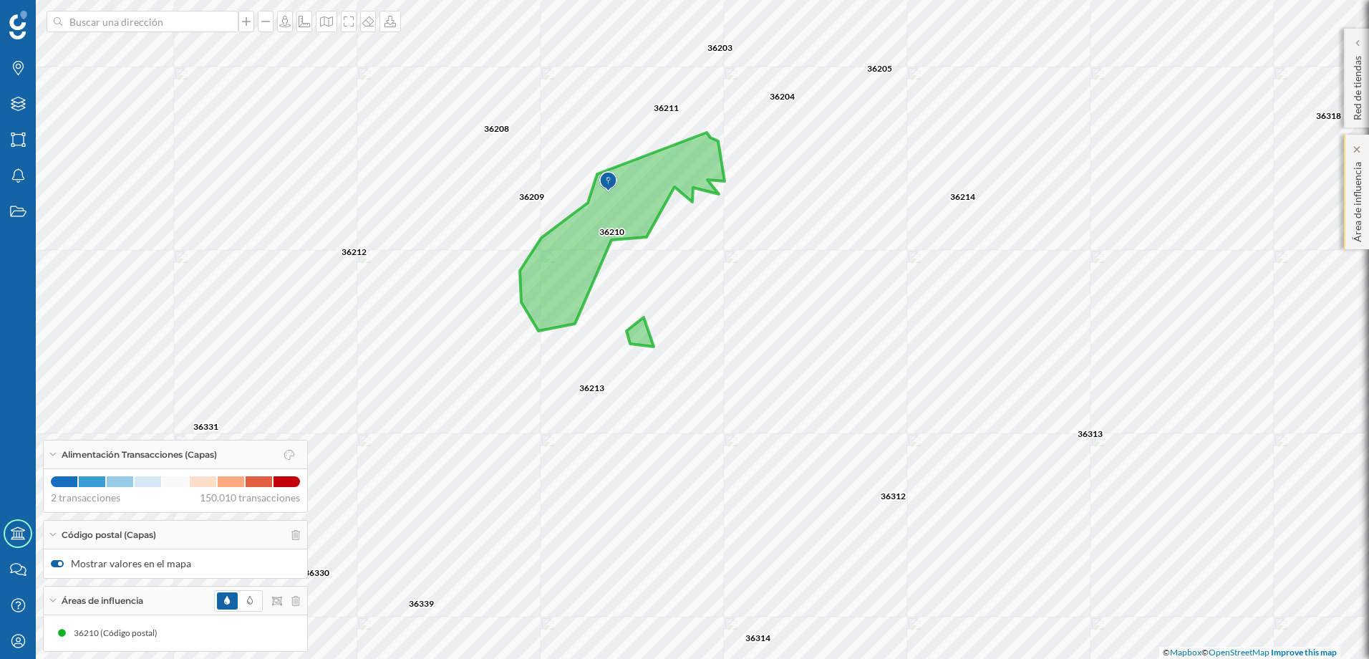
click at [1360, 215] on p "Área de influencia" at bounding box center [1358, 199] width 14 height 86
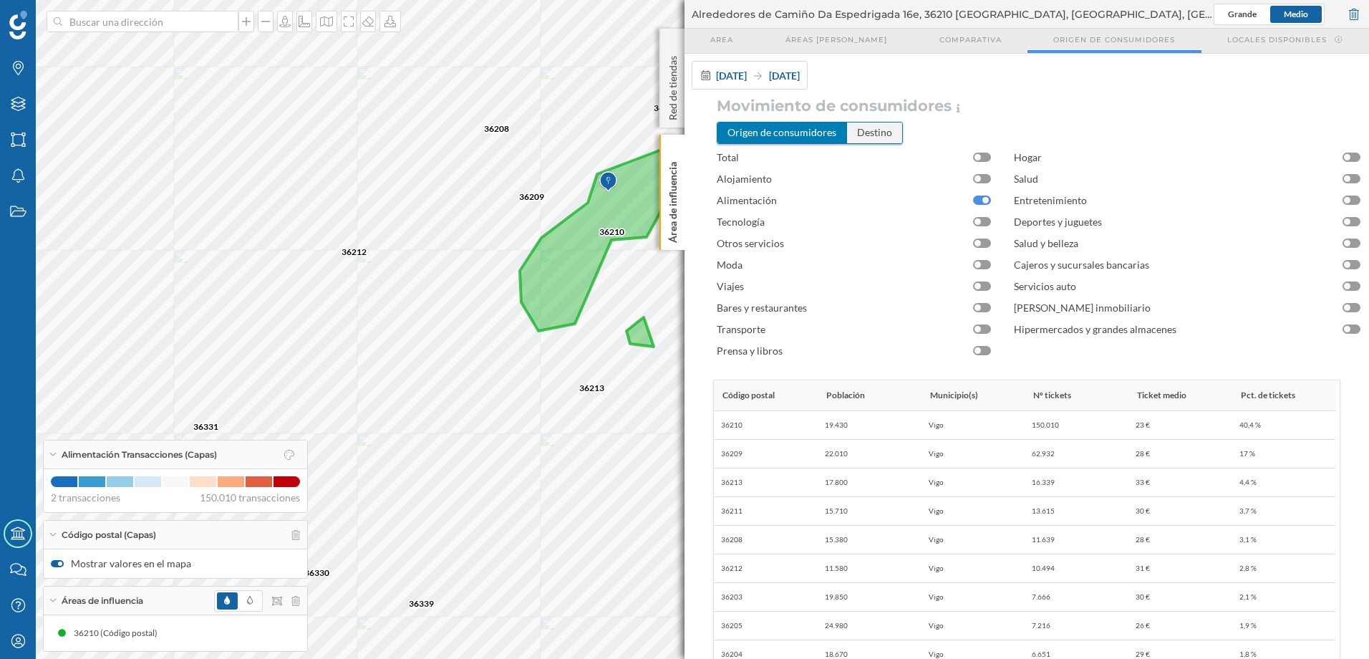
click at [869, 125] on div "Destino" at bounding box center [874, 132] width 55 height 20
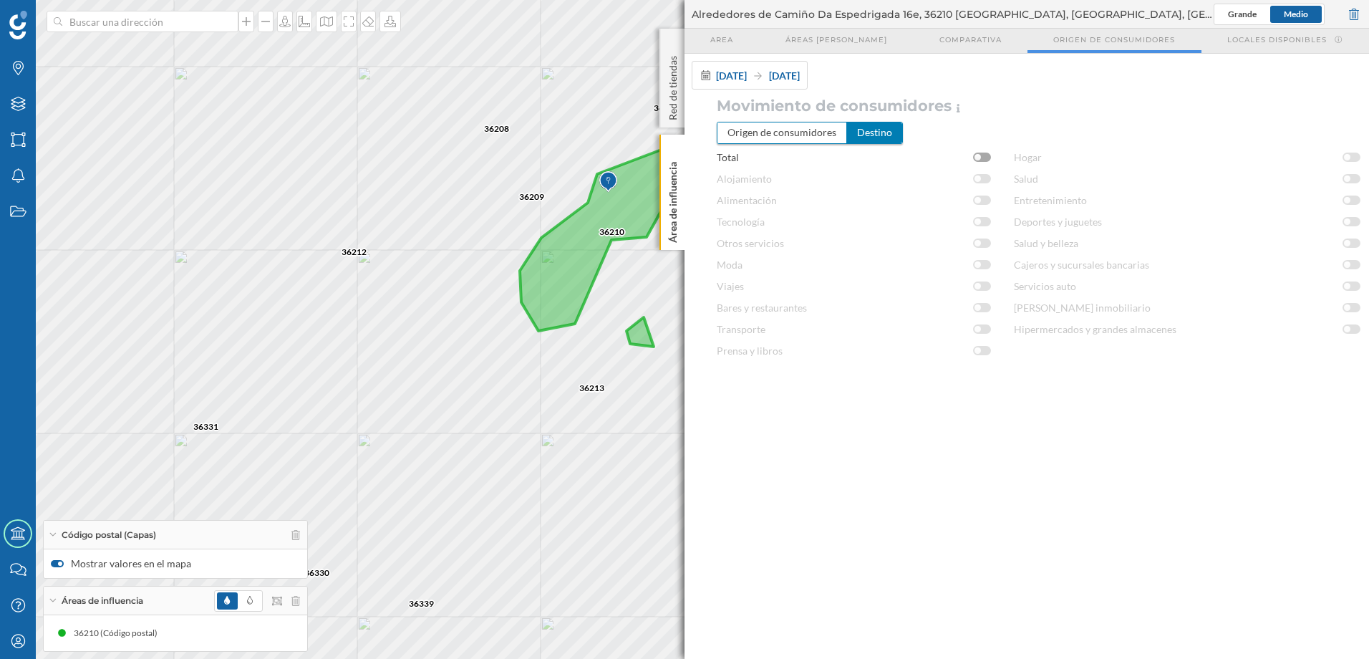
click at [985, 157] on div at bounding box center [982, 157] width 18 height 9
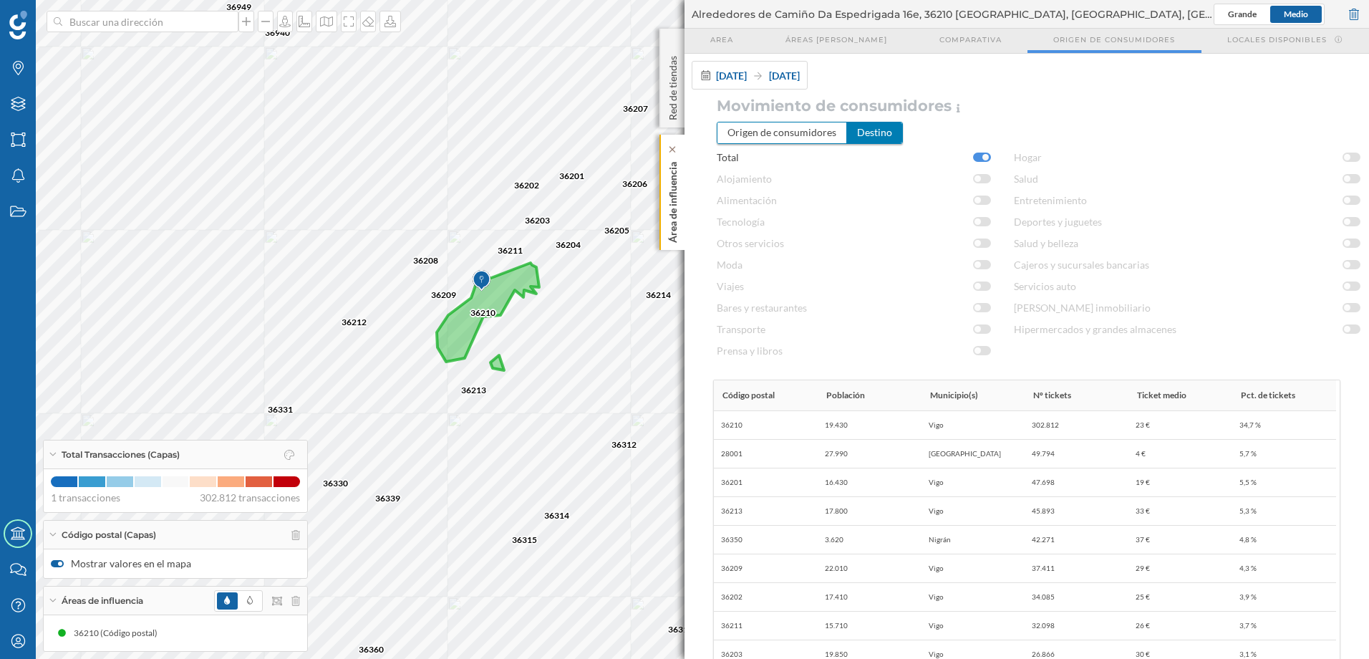
click at [670, 232] on p "Área de influencia" at bounding box center [673, 199] width 14 height 87
